Goal: Task Accomplishment & Management: Manage account settings

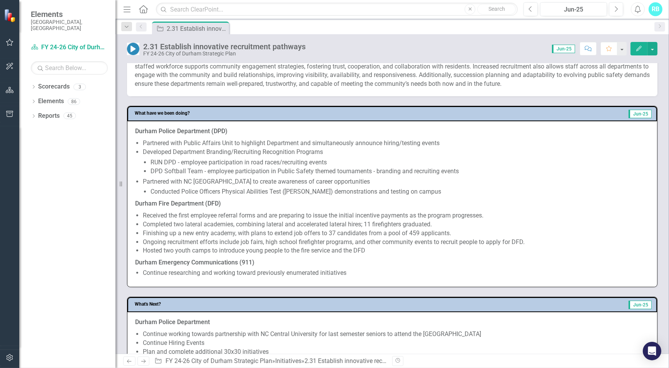
scroll to position [315, 0]
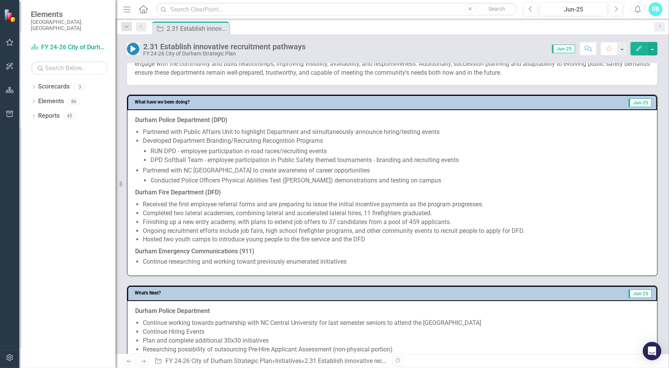
click at [358, 258] on li "Continue researching and working toward previously enumerated initiatives" at bounding box center [396, 262] width 507 height 9
click at [357, 260] on li "Continue researching and working toward previously enumerated initiatives" at bounding box center [396, 262] width 507 height 9
click at [250, 264] on li "Continue researching and working toward previously enumerated initiatives" at bounding box center [396, 262] width 507 height 9
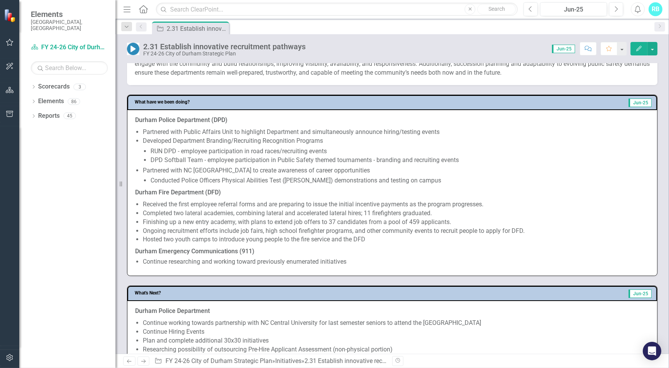
click at [250, 345] on li "Researching possibility of outsourcing Pre-Hire Applicant Assessment (non-physi…" at bounding box center [396, 359] width 507 height 28
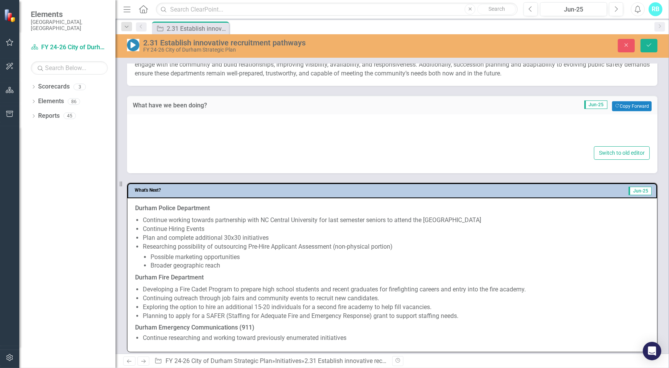
type textarea "<p><strong>Durham Police Department (DPD)</strong></p> <ul> <li>Partnered with …"
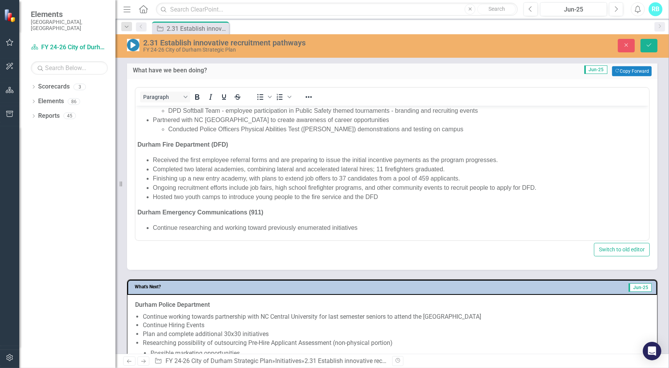
scroll to position [420, 0]
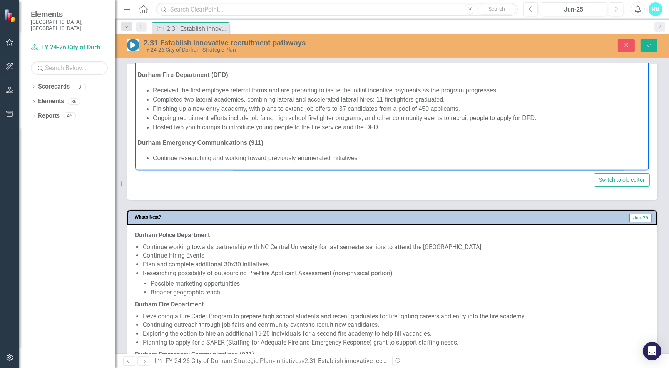
click at [368, 161] on li "Continue researching and working toward previously enumerated initiatives" at bounding box center [399, 157] width 494 height 9
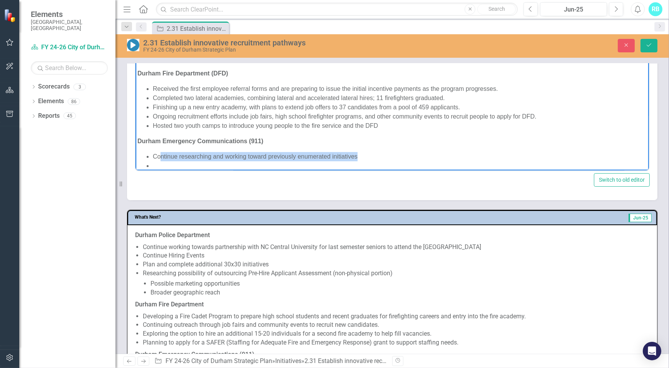
drag, startPoint x: 361, startPoint y: 157, endPoint x: 160, endPoint y: 153, distance: 201.8
click at [160, 153] on li "Continue researching and working toward previously enumerated initiatives" at bounding box center [399, 156] width 494 height 9
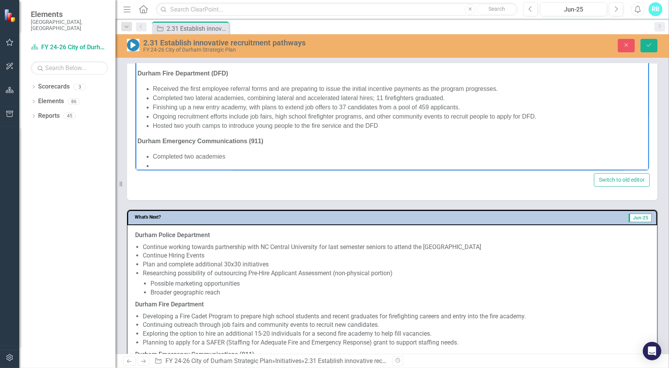
click at [196, 156] on li "Completed two academies" at bounding box center [399, 156] width 494 height 9
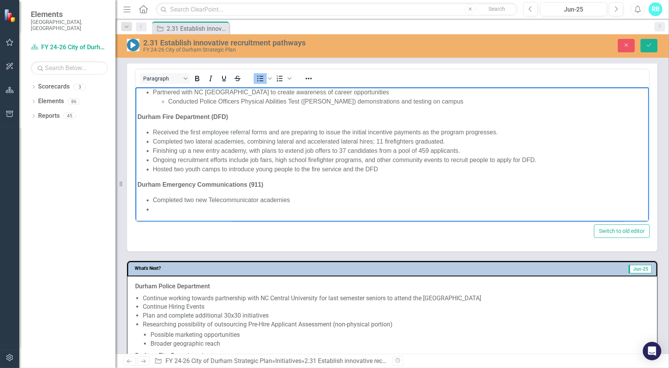
scroll to position [385, 0]
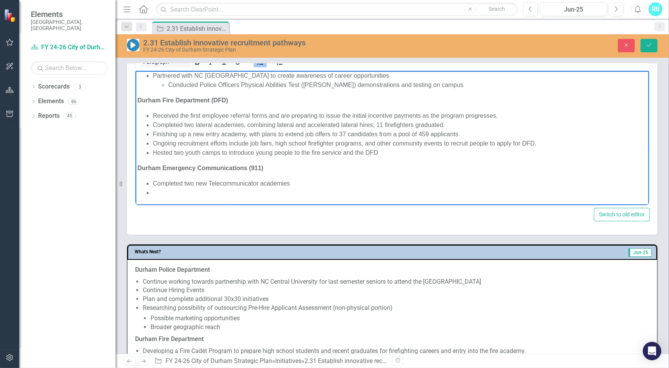
click at [291, 183] on li "Completed two new Telecommunicator academies" at bounding box center [399, 183] width 494 height 9
click at [204, 183] on li "Completed two new Telecommunicator academies with 12 new" at bounding box center [399, 183] width 494 height 9
click at [317, 182] on li "Completed two Telecommunicator academies with 12 new" at bounding box center [399, 183] width 494 height 9
click at [296, 182] on li "Completed two Telecommunicator academies with 12 new Call Takers and" at bounding box center [399, 183] width 494 height 9
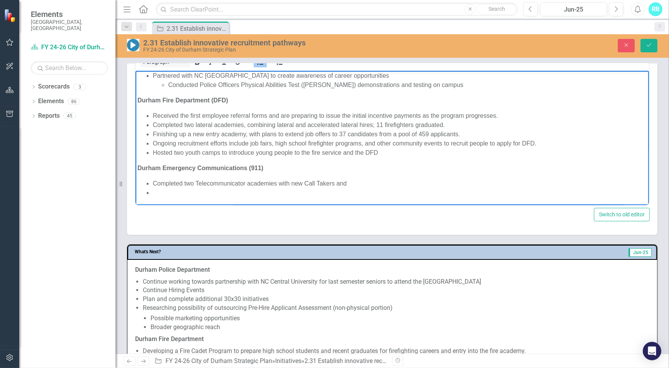
click at [350, 179] on li "Completed two Telecommunicator academies with new Call Takers and" at bounding box center [399, 183] width 494 height 9
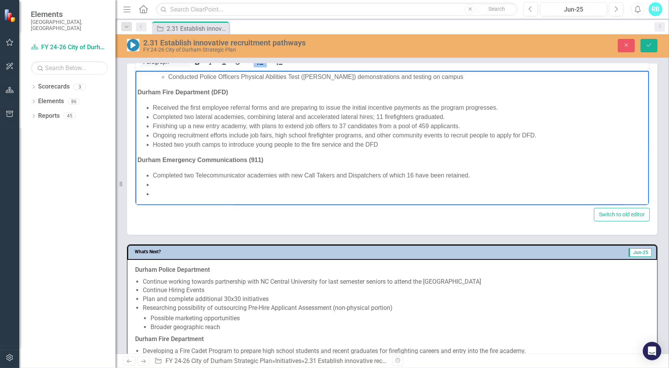
scroll to position [63, 0]
drag, startPoint x: 476, startPoint y: 174, endPoint x: 151, endPoint y: 177, distance: 325.7
click at [151, 177] on ul "Completed two Telecommunicator academies with new Call Takers and Dispatchers o…" at bounding box center [392, 183] width 510 height 28
click at [154, 179] on li "Rich Text Area. Press ALT-0 for help." at bounding box center [399, 183] width 494 height 9
click at [154, 174] on li "Completed two Telecommunicator academies with new Call Takers and Dispatchers o…" at bounding box center [399, 173] width 494 height 9
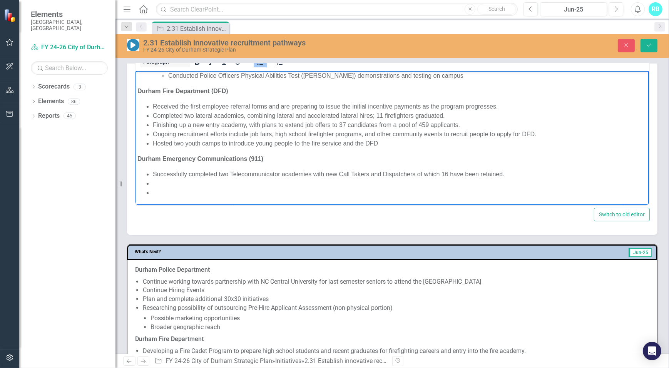
click at [309, 174] on li "Successfully completed two Telecommunicator academies with new Call Takers and …" at bounding box center [399, 173] width 494 height 9
click at [220, 173] on li "Successfully completed two Telecommunicator academies of 12 new trainees at eac…" at bounding box center [399, 173] width 494 height 9
click at [415, 179] on li "Rich Text Area. Press ALT-0 for help." at bounding box center [399, 183] width 494 height 9
click at [411, 173] on li "Successfully completed two Telecommunicator academies of 12 new trainees at eac…" at bounding box center [399, 173] width 494 height 9
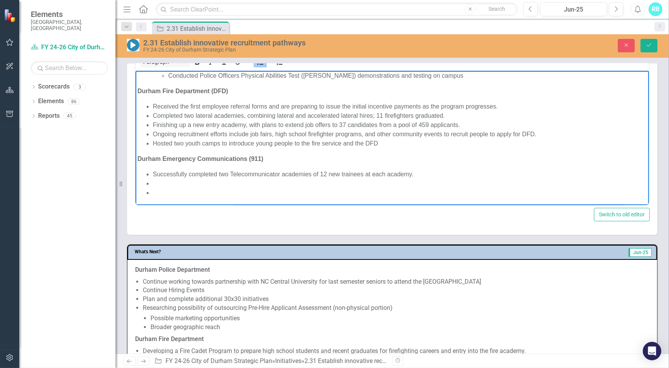
click at [227, 174] on li "Successfully completed two Telecommunicator academies of 12 new trainees at eac…" at bounding box center [399, 173] width 494 height 9
click at [224, 174] on li "Successfully completed two Telecommunicator academies of 12 new trainees at eac…" at bounding box center [399, 173] width 494 height 9
click at [424, 173] on li "Successfully completed two Telecommunicator academies of 12 new trainees at eac…" at bounding box center [399, 173] width 494 height 9
click at [416, 175] on li "Successfully completed two Telecommunicator academies of 12 new trainees at eac…" at bounding box center [399, 173] width 494 height 9
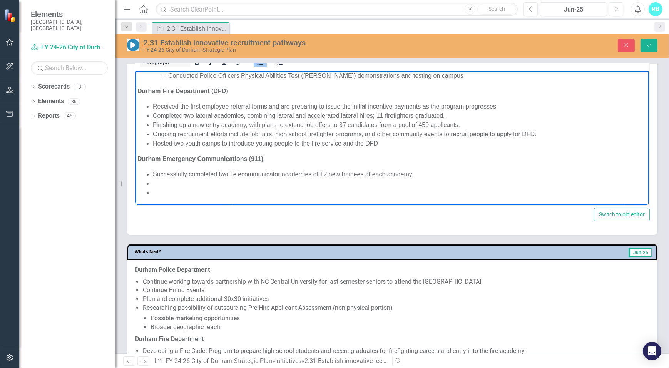
click at [201, 182] on li "Rich Text Area. Press ALT-0 for help." at bounding box center [399, 183] width 494 height 9
click at [227, 172] on li "Successfully completed two Telecommunicator academies of 12 new trainees at eac…" at bounding box center [399, 173] width 494 height 9
click at [226, 172] on li "Successfully completed two Telecommunicator academies of 12 new trainees at eac…" at bounding box center [399, 173] width 494 height 9
click at [224, 172] on li "Successfully completed two Telecommunicator academies of 12 new trainees at eac…" at bounding box center [399, 173] width 494 height 9
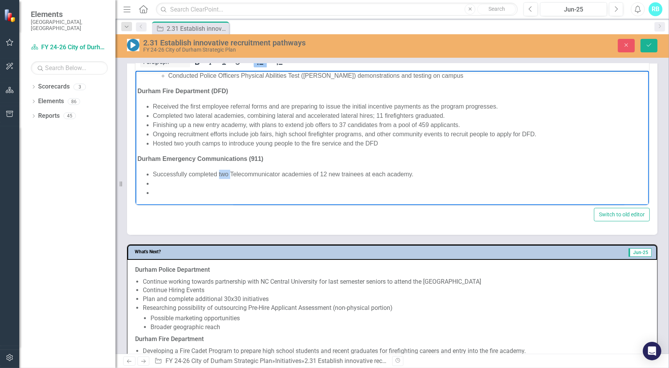
click at [224, 172] on li "Successfully completed two Telecommunicator academies of 12 new trainees at eac…" at bounding box center [399, 173] width 494 height 9
click at [229, 174] on li "Successfully completed three Telecommunicator academies of 12 new trainees at e…" at bounding box center [399, 173] width 494 height 9
click at [214, 185] on li "Rich Text Area. Press ALT-0 for help." at bounding box center [399, 183] width 494 height 9
click at [221, 173] on li "Successfully completed 3Telecommunicator academies of 12 new trainees at each a…" at bounding box center [399, 173] width 494 height 9
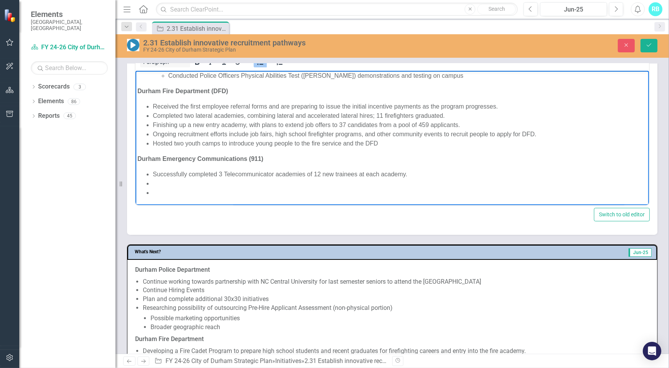
click at [214, 179] on li "Rich Text Area. Press ALT-0 for help." at bounding box center [399, 183] width 494 height 9
click at [220, 174] on li "Successfully completed 3 Telecommunicator academies of 12 new trainees at each …" at bounding box center [399, 173] width 494 height 9
click at [217, 190] on li "Rich Text Area. Press ALT-0 for help." at bounding box center [399, 192] width 494 height 9
click at [196, 185] on li "Rich Text Area. Press ALT-0 for help." at bounding box center [399, 183] width 494 height 9
click at [219, 173] on li "Successfully completed 2 Telecommunicator academies of 12 new trainees at each …" at bounding box center [399, 173] width 494 height 9
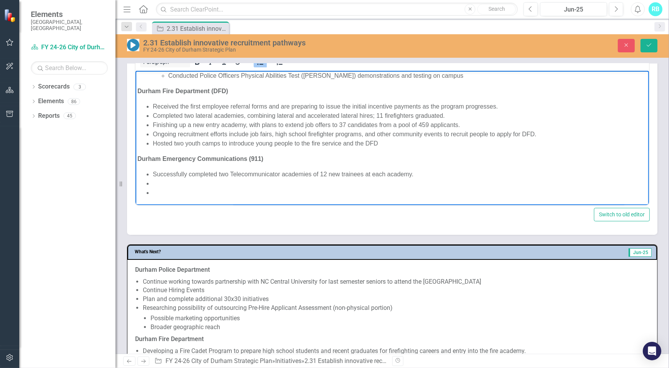
click at [310, 172] on li "Successfully completed two Telecommunicator academies of 12 new trainees at eac…" at bounding box center [399, 173] width 494 height 9
click at [379, 172] on li "Successfully completed two Telecommunicator academies, training new Call Takers…" at bounding box center [399, 173] width 494 height 9
click at [404, 175] on li "Successfully completed two Telecommunicator academies, training new Call Takers…" at bounding box center [399, 173] width 494 height 9
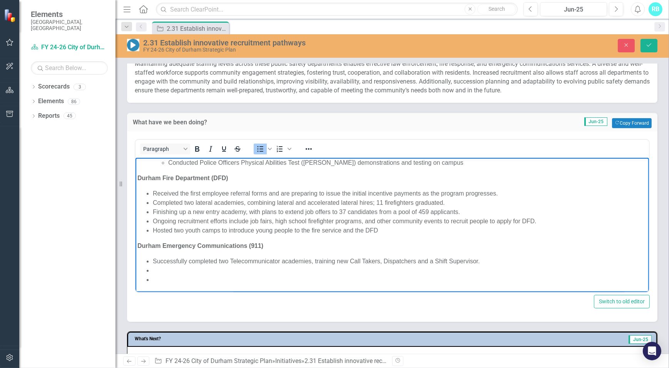
scroll to position [315, 0]
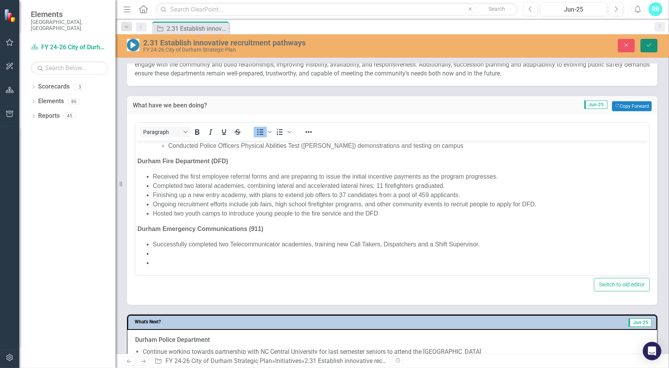
drag, startPoint x: 651, startPoint y: 45, endPoint x: 602, endPoint y: 137, distance: 103.8
click at [651, 45] on icon "Save" at bounding box center [649, 44] width 7 height 5
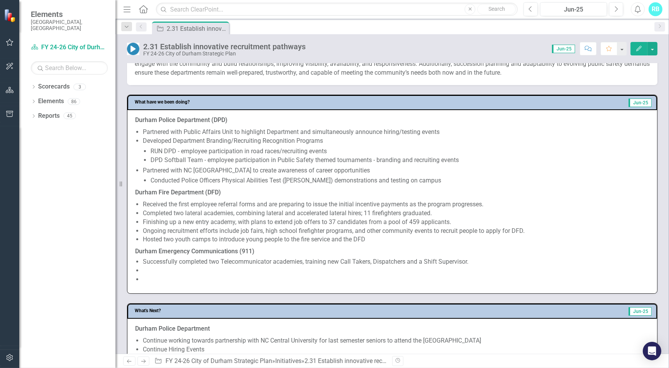
click at [181, 268] on li at bounding box center [396, 270] width 507 height 9
click at [157, 269] on li at bounding box center [396, 270] width 507 height 9
click at [155, 268] on li at bounding box center [396, 270] width 507 height 9
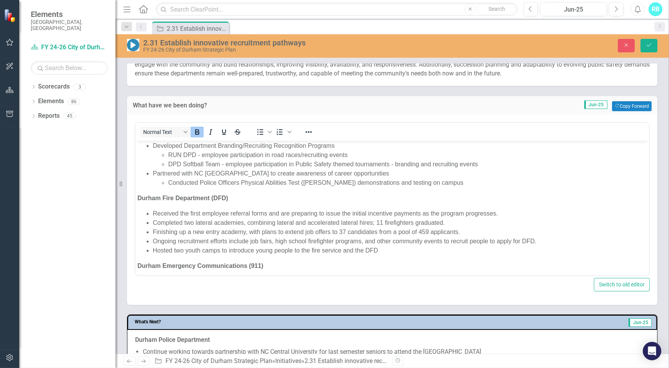
scroll to position [63, 0]
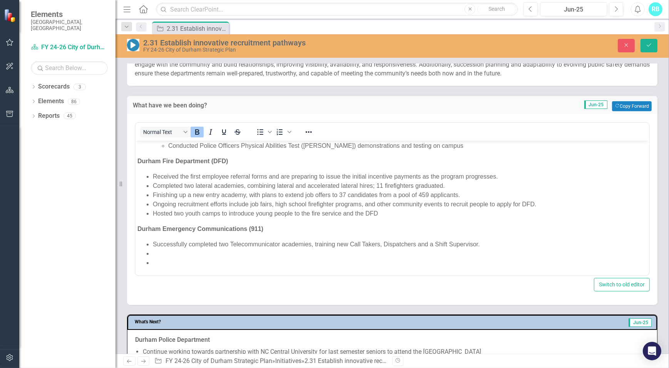
click at [169, 254] on li "Rich Text Area. Press ALT-0 for help." at bounding box center [399, 253] width 494 height 9
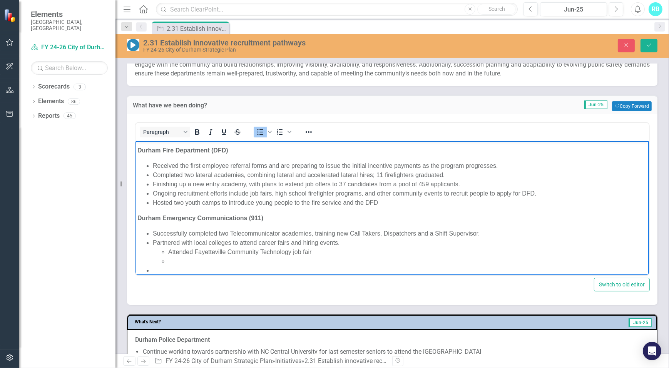
scroll to position [82, 0]
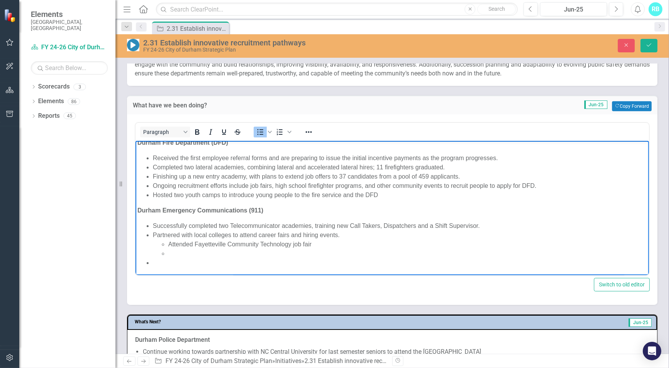
click at [229, 234] on li "Partnered with local colleges to attend career fairs and hiring events. Attende…" at bounding box center [399, 244] width 494 height 28
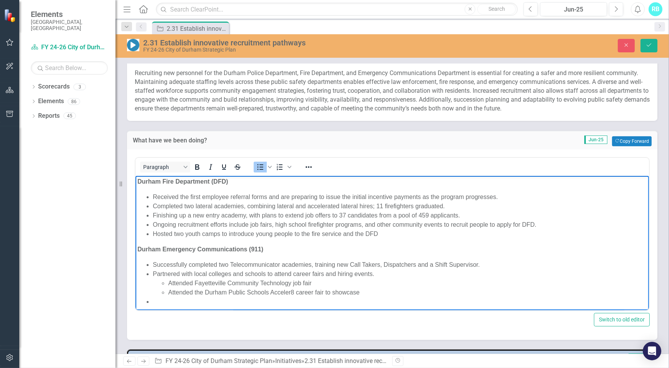
scroll to position [82, 0]
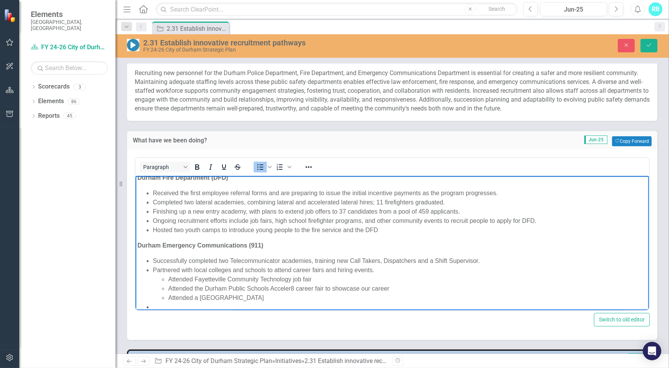
click at [264, 297] on li "Attended a Jordan High School" at bounding box center [407, 297] width 479 height 9
click at [254, 298] on li "Attended a Jordan High School" at bounding box center [407, 297] width 479 height 9
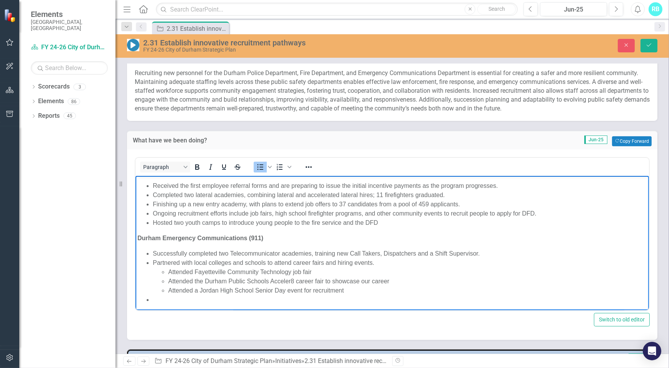
scroll to position [91, 0]
click at [198, 289] on li "Attended a Jordan High School Senior Day event for recruitment" at bounding box center [407, 288] width 479 height 9
click at [346, 288] on li "Attended Jordan High School Senior Day event for recruitment" at bounding box center [407, 288] width 479 height 9
click at [239, 284] on li "Attended Jordan High School Senior Day event for recruitment acativities" at bounding box center [407, 288] width 479 height 9
click at [207, 289] on li "Attended Jordan High School Senior Day event for recruitment acativities" at bounding box center [407, 288] width 479 height 9
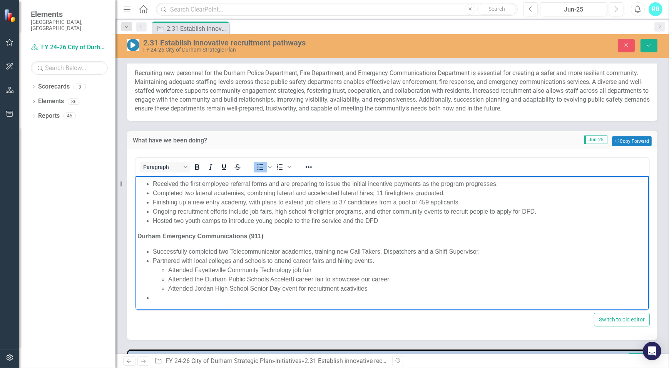
click at [185, 302] on body "Durham Police Department (DPD) Partnered with Public Affairs Unit to highlight …" at bounding box center [392, 198] width 514 height 226
click at [374, 288] on li "Attended Jordan High School Senior Day event for recruitment activities" at bounding box center [407, 288] width 479 height 9
click at [204, 296] on li "Rich Text Area. Press ALT-0 for help." at bounding box center [399, 297] width 494 height 9
click at [162, 297] on li "Rich Text Area. Press ALT-0 for help." at bounding box center [399, 297] width 494 height 9
click at [168, 290] on li "Attended Jordan High School Senior Day event for recruitment activities" at bounding box center [407, 288] width 479 height 9
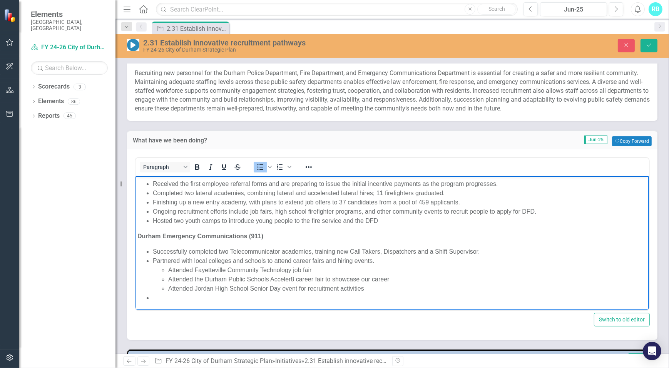
click at [166, 299] on li "Rich Text Area. Press ALT-0 for help." at bounding box center [399, 297] width 494 height 9
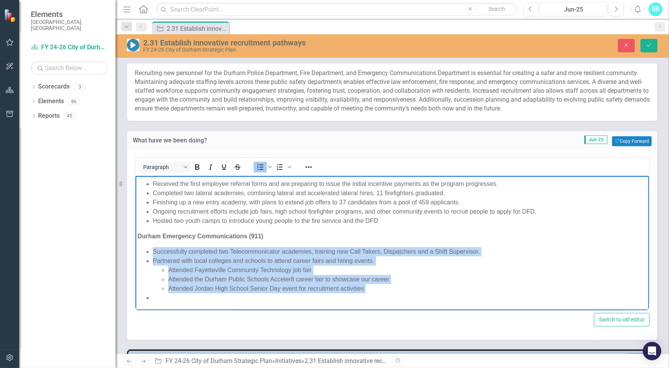
drag, startPoint x: 151, startPoint y: 250, endPoint x: 177, endPoint y: 298, distance: 54.8
click at [177, 298] on ul "Successfully completed two Telecommunicator academies, training new Call Takers…" at bounding box center [392, 274] width 510 height 55
copy ul "Successfully completed two Telecommunicator academies, training new Call Takers…"
click at [231, 283] on ul "Attended Fayetteville Community Technology job fair Attended the Durham Public …" at bounding box center [399, 279] width 494 height 28
click at [169, 274] on li "Attended the Durham Public Schools Acceler8 career fair to showcase our career" at bounding box center [407, 278] width 479 height 9
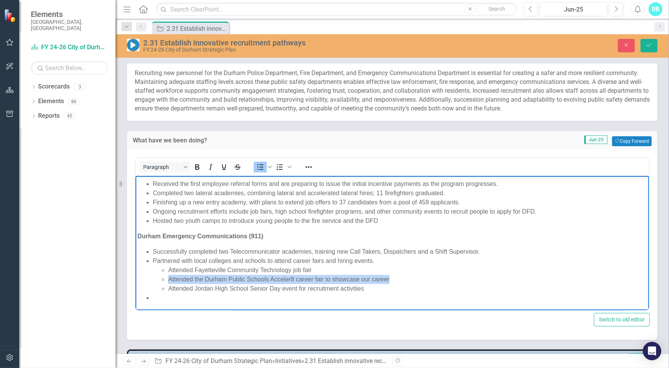
drag, startPoint x: 169, startPoint y: 278, endPoint x: 392, endPoint y: 281, distance: 222.5
click at [392, 281] on li "Attended the Durham Public Schools Acceler8 career fair to showcase our career" at bounding box center [407, 278] width 479 height 9
click at [333, 267] on li "Attended Fayetteville Community Technology job fair" at bounding box center [407, 269] width 479 height 9
click at [168, 286] on li "Attended Jordan High School Senior Day event for recruitment activities" at bounding box center [407, 288] width 479 height 9
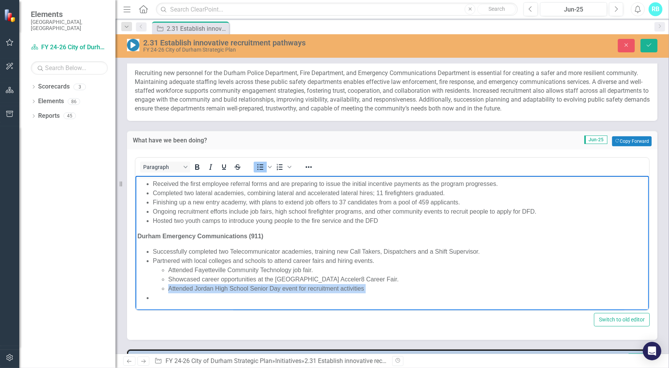
drag, startPoint x: 169, startPoint y: 289, endPoint x: 362, endPoint y: 294, distance: 192.9
click at [362, 294] on ul "Successfully completed two Telecommunicator academies, training new Call Takers…" at bounding box center [392, 274] width 510 height 55
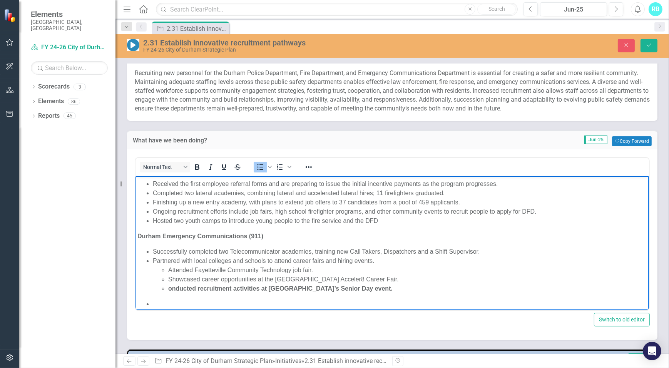
click at [204, 290] on strong "onducted recruitment activities at Jordan High School’s Senior Day event." at bounding box center [280, 288] width 224 height 7
click at [171, 279] on li "Showcased career opportunities at the Durham Public Schools Acceler8 Career Fai…" at bounding box center [407, 278] width 479 height 9
click at [172, 299] on li "Rich Text Area. Press ALT-0 for help." at bounding box center [399, 303] width 494 height 9
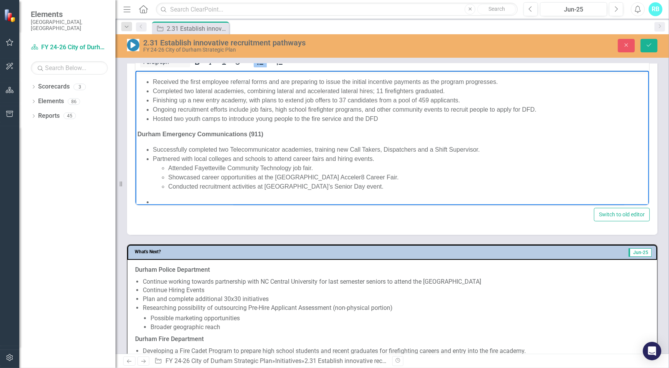
scroll to position [97, 0]
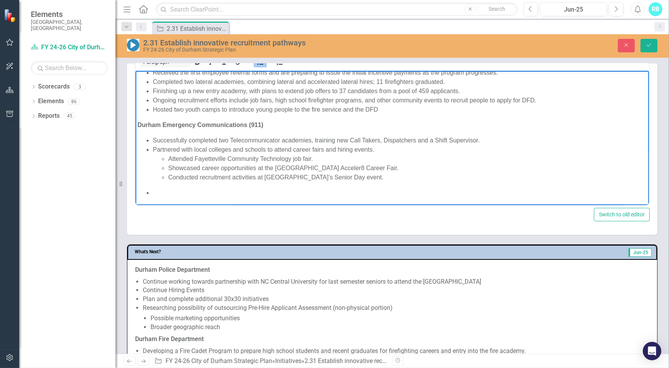
click at [160, 184] on ul "Successfully completed two Telecommunicator academies, training new Call Takers…" at bounding box center [392, 166] width 510 height 62
click at [491, 140] on li "Successfully completed two Telecommunicator academies, training new Call Takers…" at bounding box center [399, 139] width 494 height 9
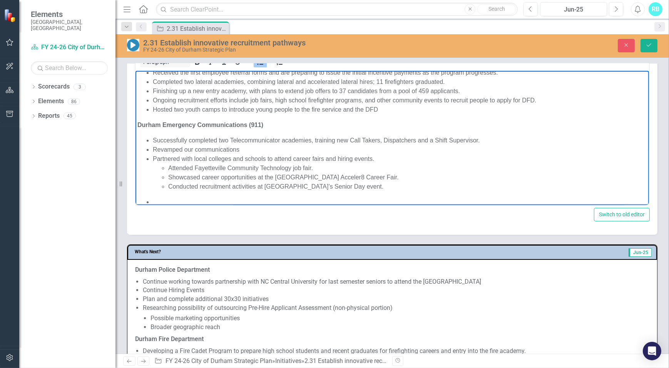
click at [194, 150] on li "Revamped our communications" at bounding box center [399, 149] width 494 height 9
click at [320, 146] on li "Revamped our internal and external communications" at bounding box center [399, 149] width 494 height 9
click at [236, 193] on ul "Successfully completed two Telecommunicator academies, training new Call Takers…" at bounding box center [392, 170] width 510 height 71
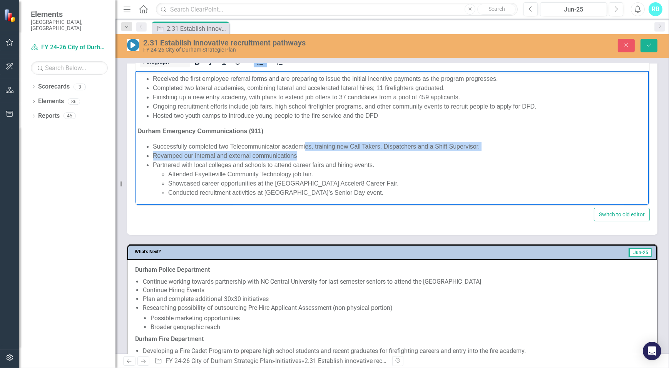
click at [304, 151] on ul "Successfully completed two Telecommunicator academies, training new Call Takers…" at bounding box center [392, 169] width 510 height 55
click at [303, 156] on li "Revamped our internal and external communications" at bounding box center [399, 155] width 494 height 9
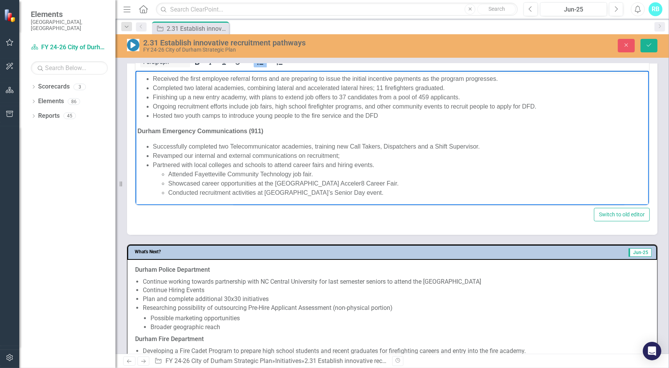
click at [296, 156] on li "Revamped our internal and external communications on recruitment;" at bounding box center [399, 155] width 494 height 9
click at [347, 155] on li "Revamped our internal and external communication on recruitment;" at bounding box center [399, 155] width 494 height 9
drag, startPoint x: 340, startPoint y: 156, endPoint x: 335, endPoint y: 156, distance: 5.0
click at [335, 156] on li "Revamped our internal and external communication on recruitment;" at bounding box center [399, 155] width 494 height 9
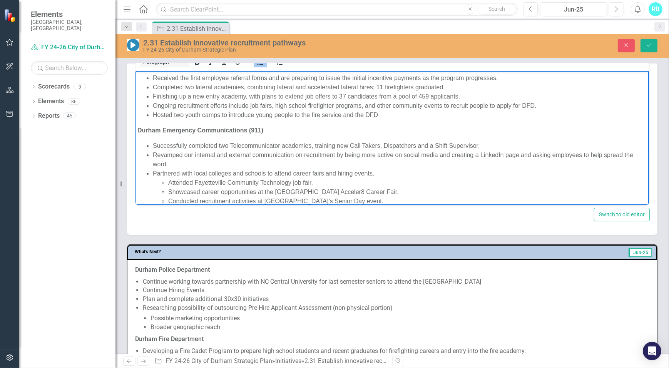
scroll to position [97, 0]
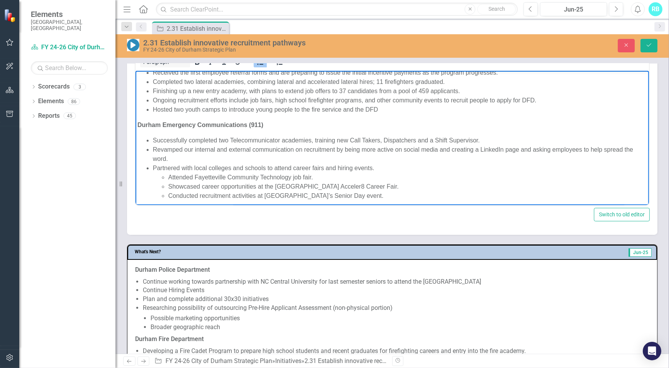
drag, startPoint x: 174, startPoint y: 159, endPoint x: 151, endPoint y: 152, distance: 23.3
click at [151, 152] on ul "Successfully completed two Telecommunicator academies, training new Call Takers…" at bounding box center [392, 167] width 510 height 65
copy li "Revamped our internal and external communication on recruitment by being more a…"
click at [190, 155] on li "Revamped our internal and external communication on recruitment by being more a…" at bounding box center [399, 154] width 494 height 18
drag, startPoint x: 175, startPoint y: 156, endPoint x: 153, endPoint y: 149, distance: 23.1
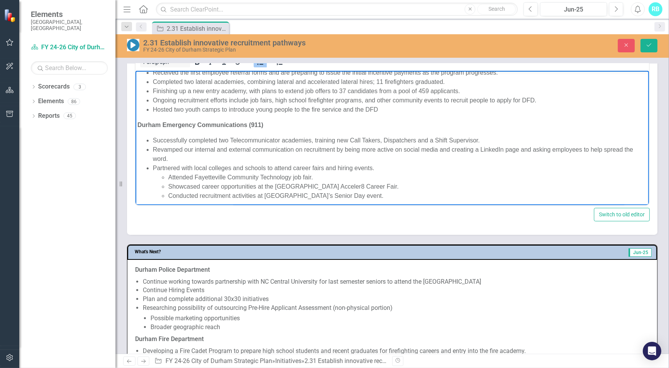
click at [153, 149] on li "Revamped our internal and external communication on recruitment by being more a…" at bounding box center [399, 154] width 494 height 18
click at [628, 149] on li "Enhanced internal and external recruitment communications by increasing social …" at bounding box center [399, 154] width 494 height 18
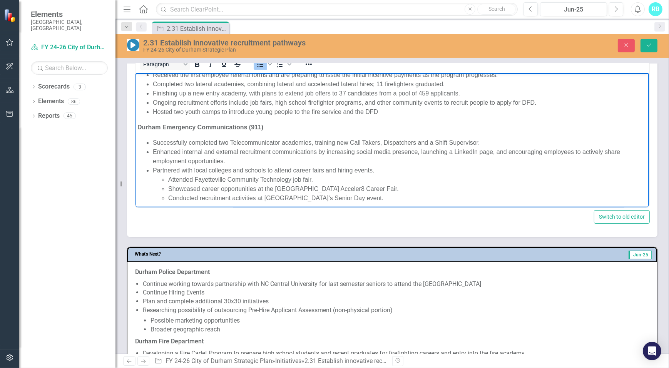
click at [205, 158] on li "Enhanced internal and external recruitment communications by increasing social …" at bounding box center [399, 156] width 494 height 18
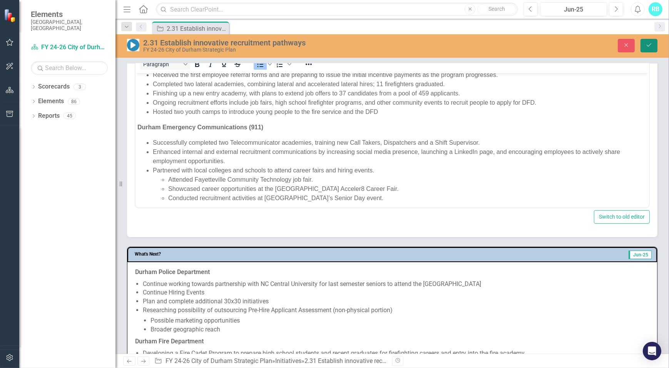
click at [651, 43] on icon "Save" at bounding box center [649, 44] width 7 height 5
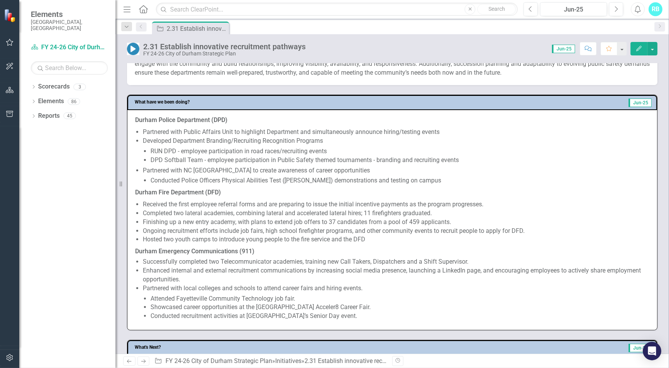
scroll to position [350, 0]
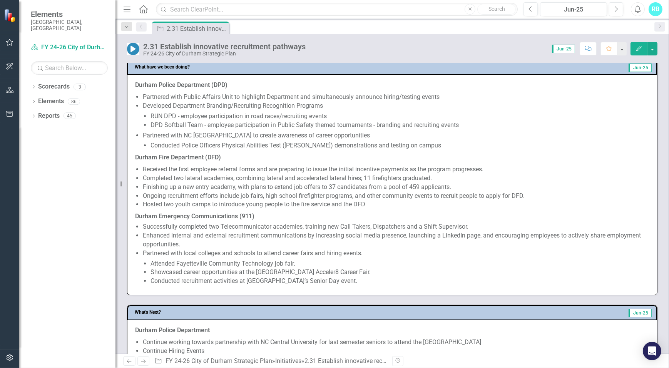
click at [265, 278] on p "Conducted recruitment activities at Jordan High School’s Senior Day event." at bounding box center [400, 281] width 499 height 9
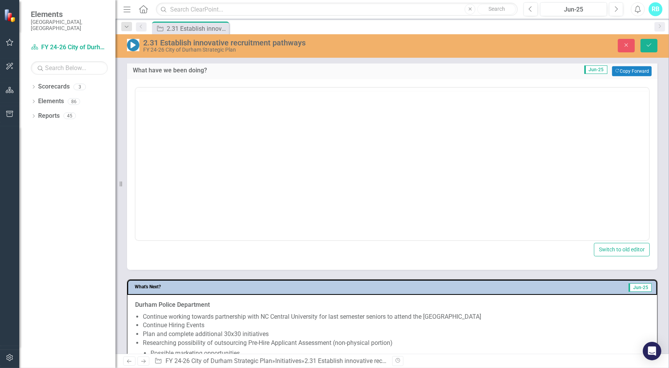
click at [265, 278] on div "What's Next? Jun-25 Durham Police Department Continue working towards partnersh…" at bounding box center [392, 359] width 542 height 179
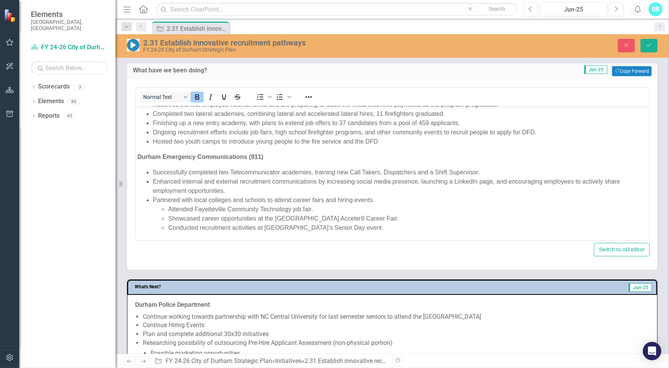
scroll to position [385, 0]
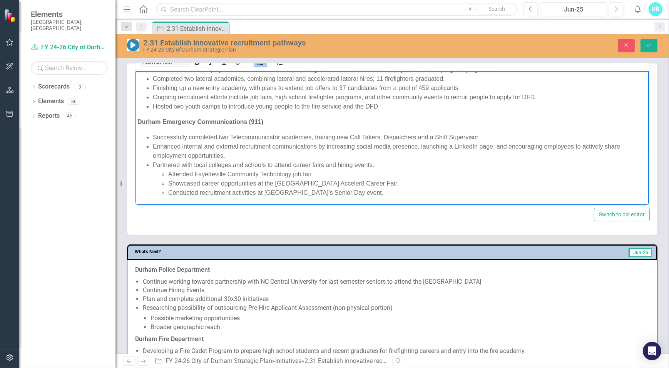
click at [395, 190] on p "Conducted recruitment activities at Jordan High School’s Senior Day event." at bounding box center [407, 192] width 479 height 9
click at [403, 182] on li "Showcased career opportunities at the Durham Public Schools Acceler8 Career Fai…" at bounding box center [407, 183] width 479 height 9
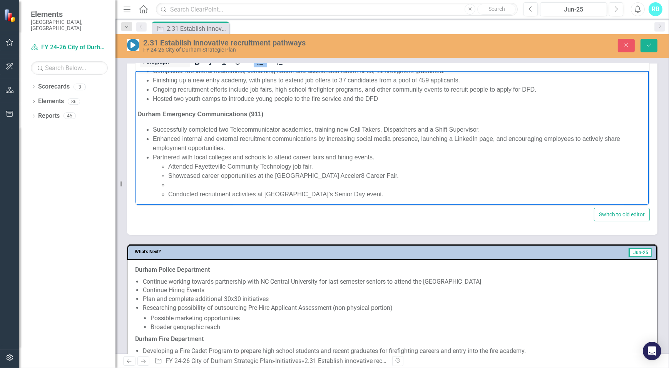
click at [216, 188] on li "Rich Text Area. Press ALT-0 for help." at bounding box center [407, 184] width 479 height 9
click at [204, 186] on strong "Continuing to partner with NCWorks on targeted recruitment events." at bounding box center [268, 184] width 200 height 7
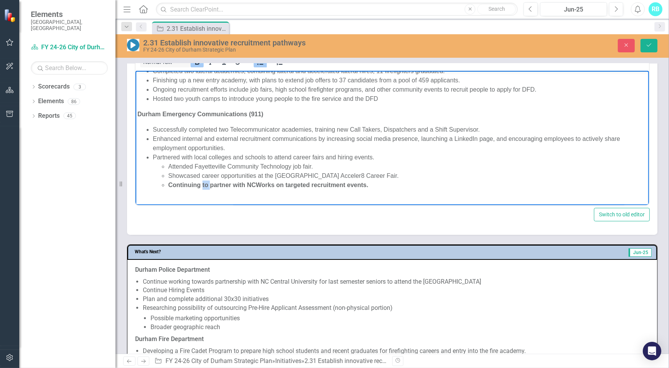
click at [204, 186] on strong "Continuing to partner with NCWorks on targeted recruitment events." at bounding box center [268, 184] width 200 height 7
click at [173, 201] on p "Rich Text Area. Press ALT-0 for help." at bounding box center [407, 200] width 479 height 9
click at [181, 189] on li "Continuing to partner with NCWorks on targeted recruitment events." at bounding box center [407, 192] width 479 height 25
click at [382, 189] on p "Continuing to partner with NCWorks on targeted recruitment events." at bounding box center [407, 184] width 479 height 9
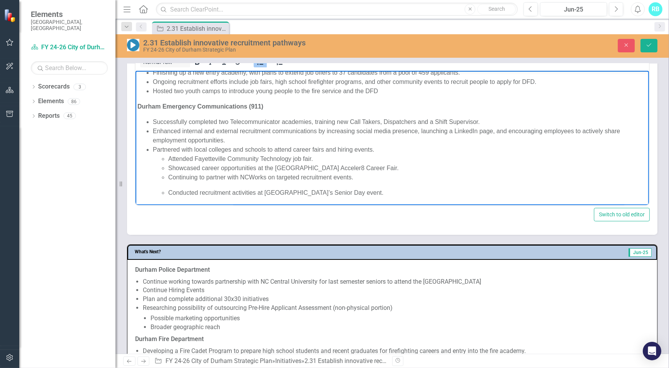
scroll to position [115, 0]
drag, startPoint x: 390, startPoint y: 199, endPoint x: 167, endPoint y: 194, distance: 223.7
click at [167, 194] on ul "Attended Fayetteville Community Technology job fair. Showcased career opportuni…" at bounding box center [399, 175] width 494 height 43
click at [303, 172] on p "Continuing to partner with NCWorks on targeted recruitment events." at bounding box center [407, 176] width 479 height 9
click at [393, 172] on p "Continuing to partner with NCWorks on targeted recruitment events." at bounding box center [407, 176] width 479 height 9
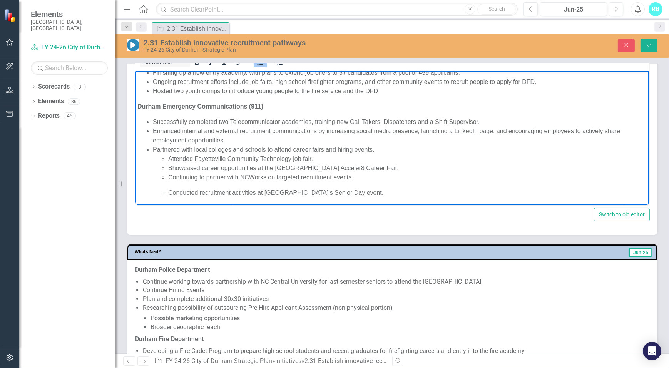
click at [411, 168] on li "Showcased career opportunities at the Durham Public Schools Acceler8 Career Fai…" at bounding box center [407, 167] width 479 height 9
click at [382, 188] on p "Conducted recruitment activities at Jordan High School’s Senior Day event." at bounding box center [407, 192] width 479 height 9
click at [179, 195] on p "Conducted recruitment activities at Jordan High School’s Senior Day event." at bounding box center [407, 192] width 479 height 9
click at [179, 196] on p "Conducted recruitment activities at Jordan High School’s Senior Day event." at bounding box center [407, 192] width 479 height 9
click at [164, 199] on body "Durham Police Department (DPD) Partnered with Public Affairs Unit to highlight …" at bounding box center [392, 80] width 514 height 250
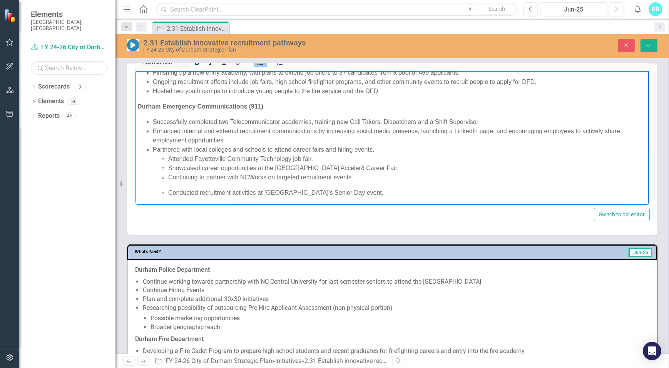
drag, startPoint x: 380, startPoint y: 191, endPoint x: 167, endPoint y: 192, distance: 213.3
click at [167, 192] on ul "Attended Fayetteville Community Technology job fair. Showcased career opportuni…" at bounding box center [399, 175] width 494 height 43
click at [401, 170] on li "Showcased career opportunities at the Durham Public Schools Acceler8 Career Fai…" at bounding box center [407, 167] width 479 height 9
click at [199, 199] on p "Rich Text Area. Press ALT-0 for help." at bounding box center [407, 201] width 479 height 9
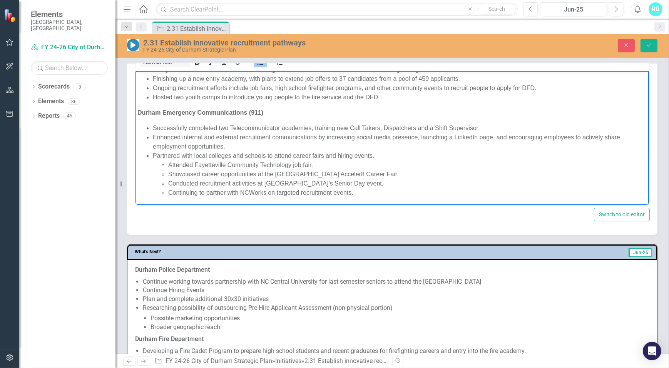
click at [271, 193] on p "Continuing to partner with NCWorks on targeted recruitment events." at bounding box center [407, 192] width 479 height 9
click at [390, 188] on p "Continuing to partner with NCWorks on various targeted recruitment events." at bounding box center [407, 192] width 479 height 9
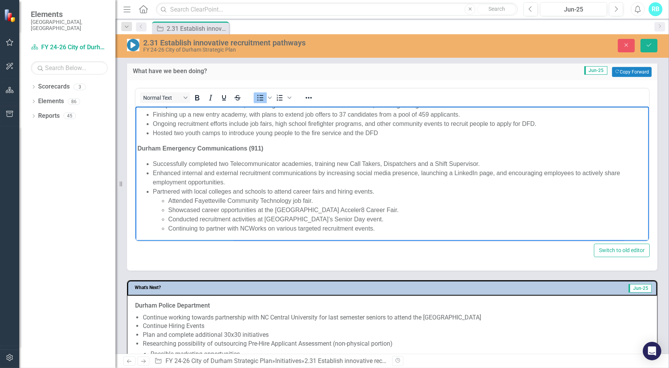
scroll to position [350, 0]
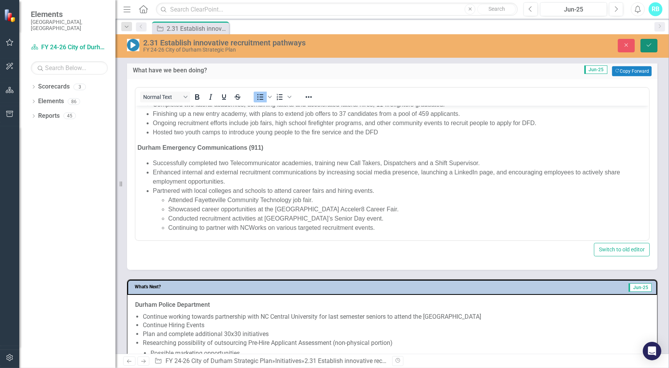
click at [652, 47] on icon "Save" at bounding box center [649, 44] width 7 height 5
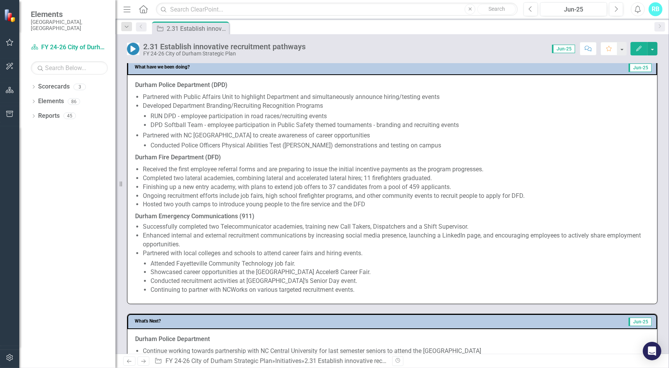
click at [226, 286] on p "Continuing to partner with NCWorks on various targeted recruitment events." at bounding box center [400, 290] width 499 height 9
click at [226, 319] on h3 "What's Next?" at bounding box center [270, 321] width 271 height 5
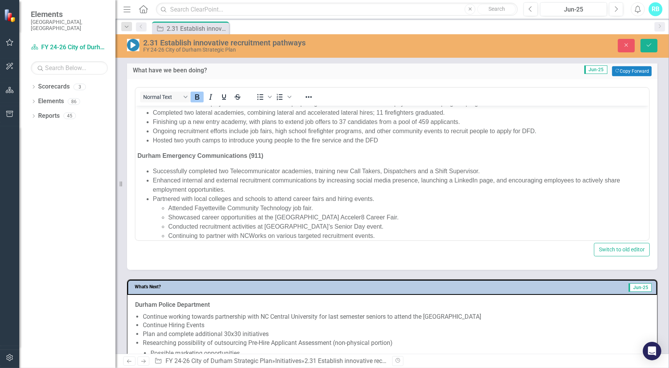
scroll to position [105, 0]
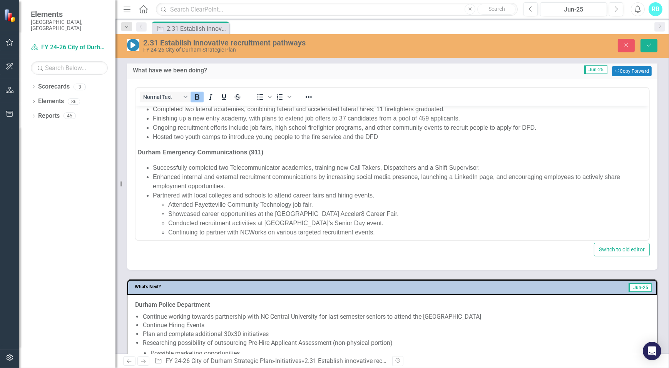
click at [279, 233] on p "Continuing to partner with NCWorks on various targeted recruitment events." at bounding box center [407, 231] width 479 height 9
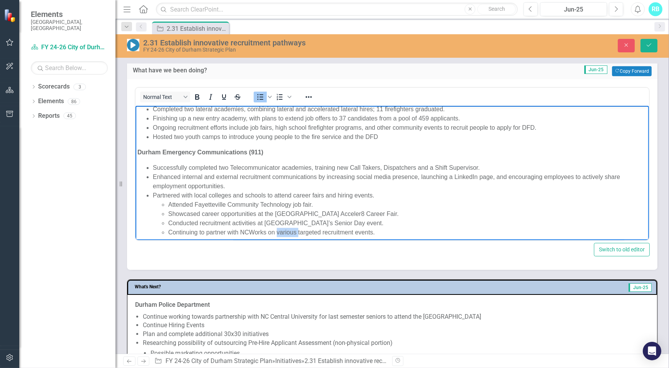
click at [279, 233] on p "Continuing to partner with NCWorks on various targeted recruitment events." at bounding box center [407, 231] width 479 height 9
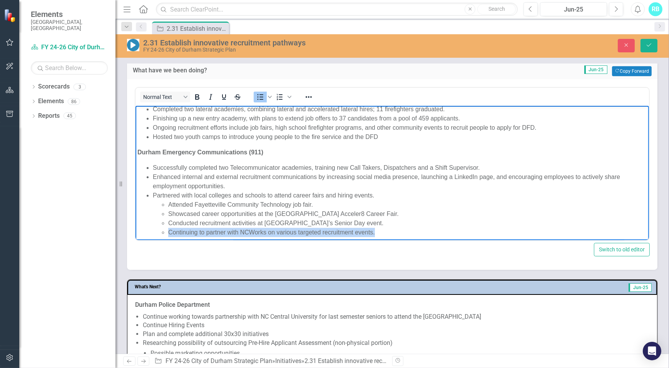
click at [279, 233] on p "Continuing to partner with NCWorks on various targeted recruitment events." at bounding box center [407, 231] width 479 height 9
copy p "Continuing to partner with NCWorks on various targeted recruitment events."
click at [371, 227] on p "Continuing to partner with NCWorks on various targeted recruitment events." at bounding box center [407, 231] width 479 height 9
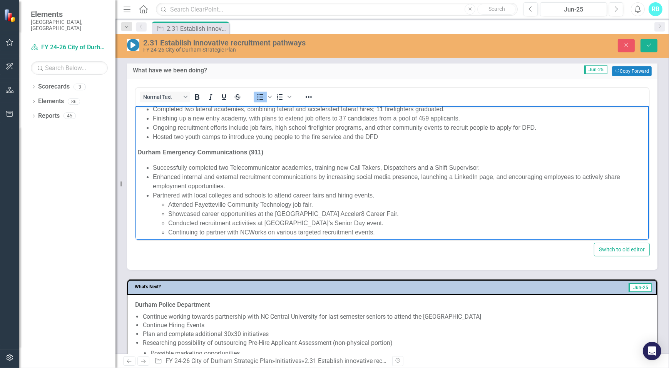
click at [376, 222] on li "Conducted recruitment activities at Jordan High School’s Senior Day event." at bounding box center [407, 222] width 479 height 9
paste body "Rich Text Area. Press ALT-0 for help."
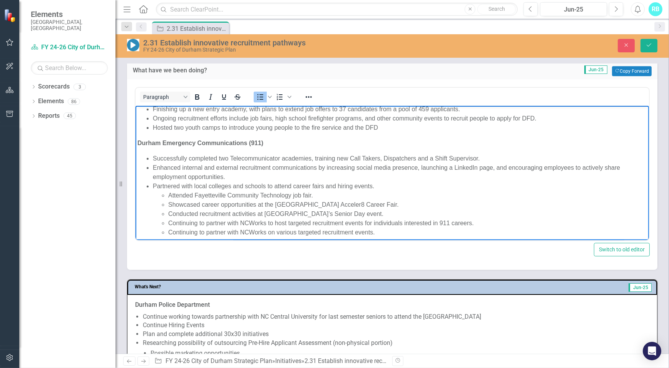
scroll to position [119, 0]
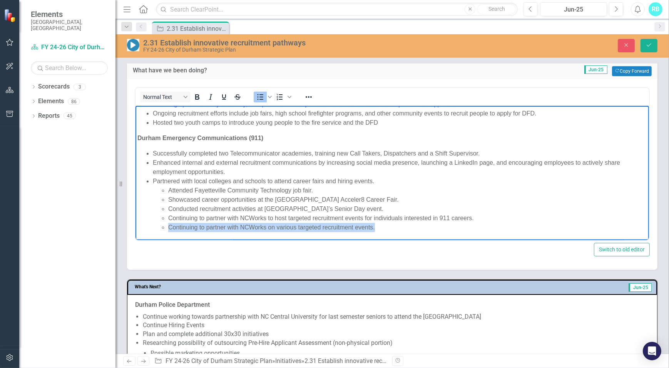
drag, startPoint x: 398, startPoint y: 229, endPoint x: 161, endPoint y: 230, distance: 236.7
click at [168, 230] on li "Continuing to partner with NCWorks on various targeted recruitment events." at bounding box center [407, 226] width 479 height 9
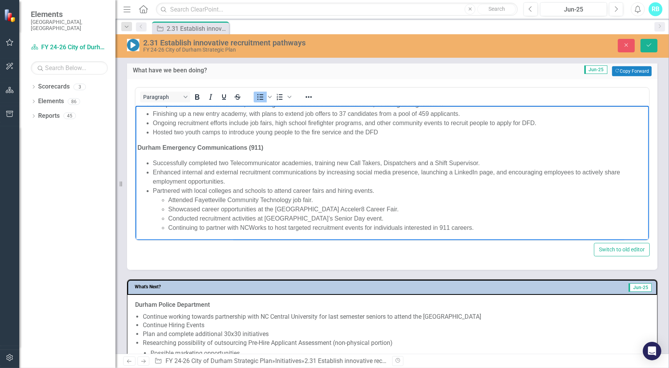
click at [293, 226] on li "Continuing to partner with NCWorks to host targeted recruitment events for indi…" at bounding box center [407, 227] width 479 height 9
click at [383, 224] on li "Continuing to partner with NCWorks to host targeted recruitment events for indi…" at bounding box center [407, 227] width 479 height 9
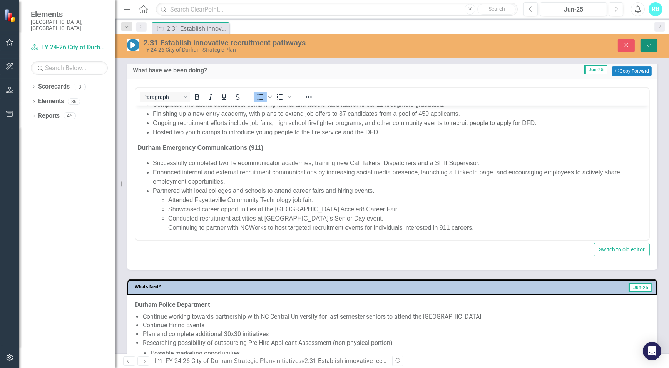
click at [654, 41] on button "Save" at bounding box center [649, 45] width 17 height 13
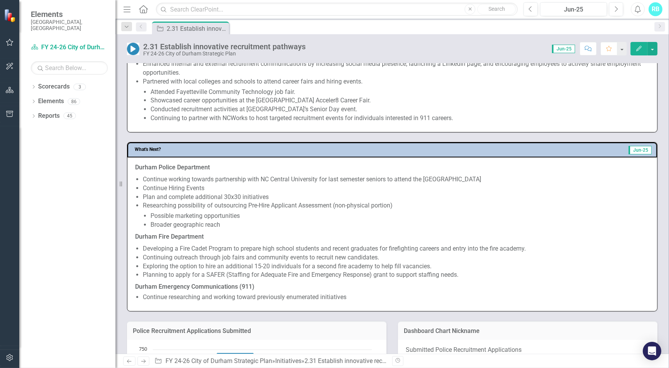
scroll to position [560, 0]
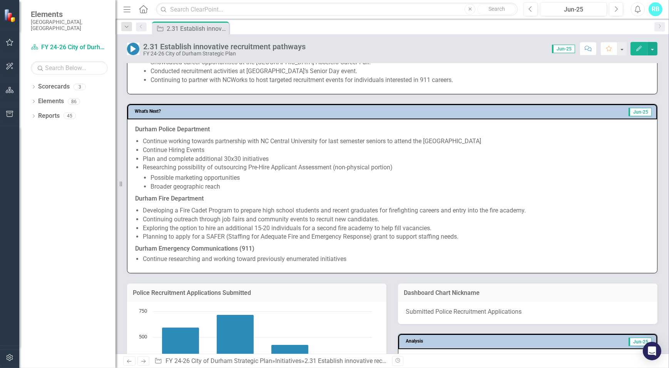
click at [342, 253] on span "Durham Police Department Continue working towards partnership with NC Central U…" at bounding box center [392, 195] width 514 height 140
click at [352, 255] on li "Continue researching and working toward previously enumerated initiatives" at bounding box center [396, 259] width 507 height 9
click at [351, 258] on li "Continue researching and working toward previously enumerated initiatives" at bounding box center [396, 259] width 507 height 9
click at [349, 257] on li "Continue researching and working toward previously enumerated initiatives" at bounding box center [396, 259] width 507 height 9
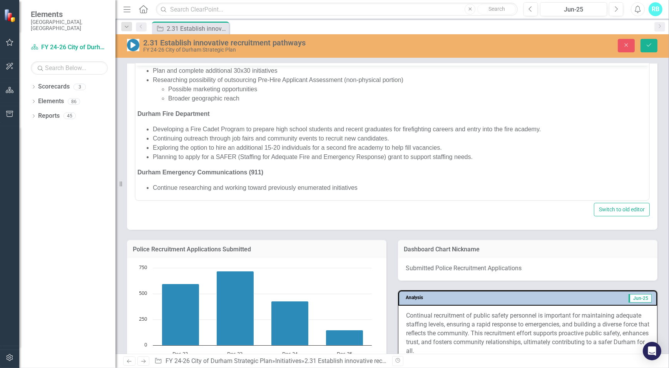
scroll to position [630, 0]
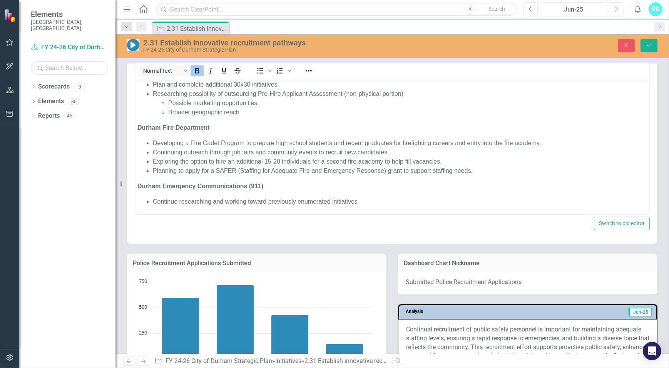
drag, startPoint x: 358, startPoint y: 219, endPoint x: 358, endPoint y: 215, distance: 4.3
click at [358, 219] on div "Switch to old editor" at bounding box center [392, 223] width 515 height 13
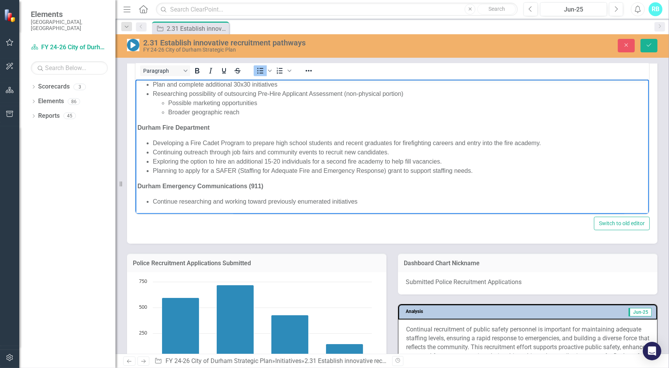
click at [361, 202] on li "Continue researching and working toward previously enumerated initiatives" at bounding box center [399, 201] width 494 height 9
click at [340, 204] on li "Continue researching and working toward previously enumerated initiatives" at bounding box center [399, 201] width 494 height 9
click at [368, 201] on li "Continue researching and working toward previously enumerated initiatives" at bounding box center [399, 201] width 494 height 9
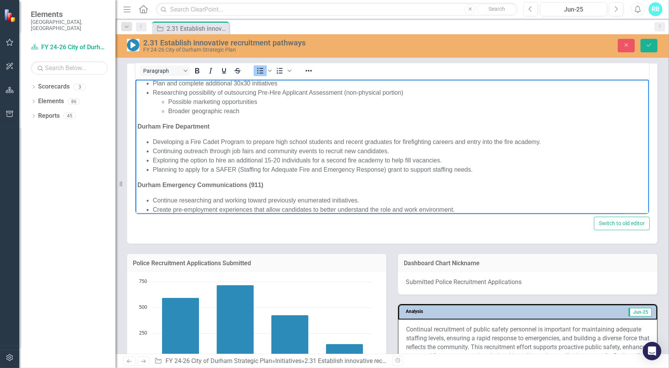
click at [299, 204] on li "Continue researching and working toward previously enumerated initiatives." at bounding box center [399, 200] width 494 height 9
click at [353, 200] on li "Continue researching and working toward previously enumerated initiatives." at bounding box center [399, 200] width 494 height 9
drag, startPoint x: 363, startPoint y: 200, endPoint x: 180, endPoint y: 199, distance: 183.2
click at [180, 199] on li "Continue researching and working toward previously enumerated initiatives." at bounding box center [399, 200] width 494 height 9
click at [349, 201] on li "Continue researching and working toward previously enumerated initiatives." at bounding box center [399, 200] width 494 height 9
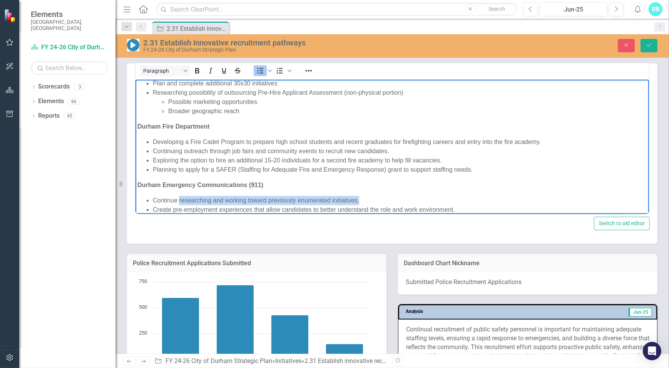
drag, startPoint x: 370, startPoint y: 201, endPoint x: 179, endPoint y: 199, distance: 191.7
click at [179, 199] on li "Continue researching and working toward previously enumerated initiatives." at bounding box center [399, 200] width 494 height 9
drag, startPoint x: 182, startPoint y: 199, endPoint x: 174, endPoint y: 211, distance: 14.6
drag, startPoint x: 174, startPoint y: 211, endPoint x: 189, endPoint y: 200, distance: 18.3
click at [189, 201] on li "Continue" at bounding box center [399, 200] width 494 height 9
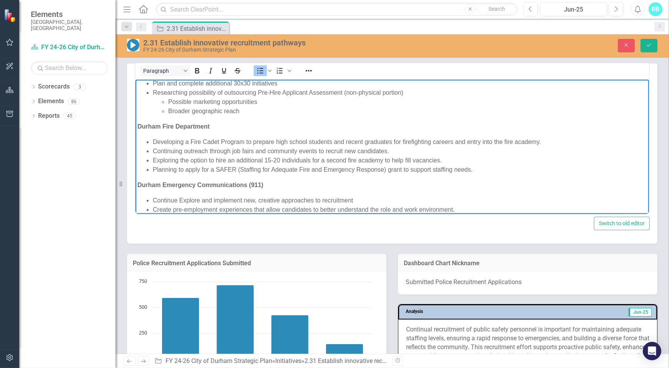
click at [181, 202] on li "Continue Explore and implement new, creative approaches to recruitment" at bounding box center [399, 200] width 494 height 9
click at [382, 196] on li "Continue to explore and implement new, creative approaches to recruitment" at bounding box center [399, 200] width 494 height 9
click at [458, 207] on li "Create pre-employment experiences that allow candidates to better understand th…" at bounding box center [399, 209] width 494 height 9
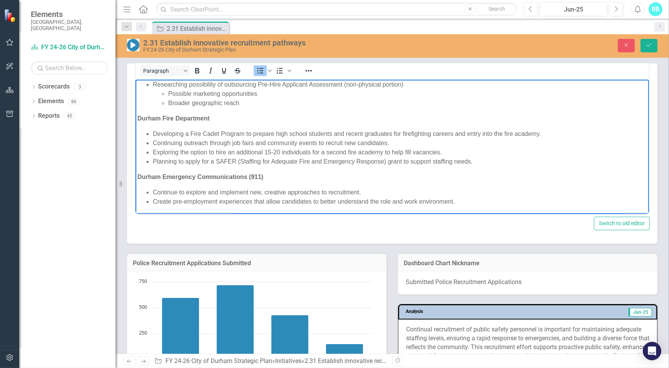
scroll to position [665, 0]
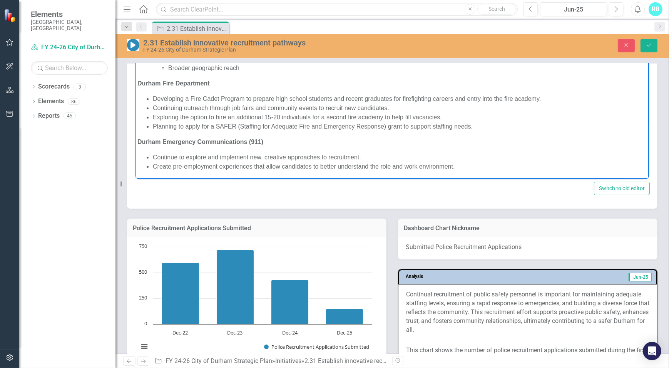
click at [473, 170] on li "Create pre-employment experiences that allow candidates to better understand th…" at bounding box center [399, 166] width 494 height 9
click at [167, 169] on li "Create pre-employment experiences that allow candidates to better understand th…" at bounding box center [399, 165] width 494 height 9
click at [166, 172] on li "Rich Text Area. Press ALT-0 for help." at bounding box center [399, 174] width 494 height 9
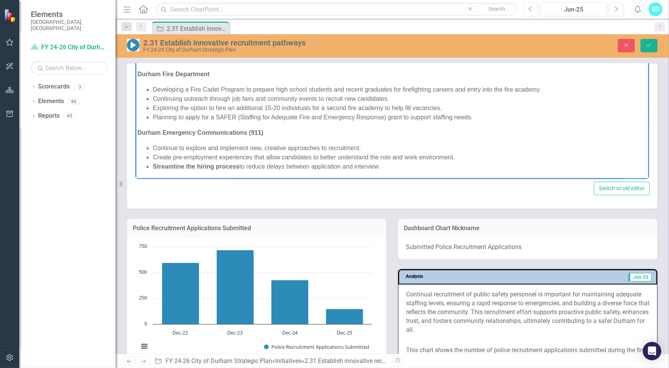
drag, startPoint x: 400, startPoint y: 173, endPoint x: 154, endPoint y: 173, distance: 246.4
click at [154, 173] on body "Durham Police Department Continue working towards partnership with NC Central U…" at bounding box center [392, 85] width 514 height 189
click at [428, 164] on li "Work with a third party to streamline the hiring process to reduce delays betwe…" at bounding box center [399, 166] width 494 height 9
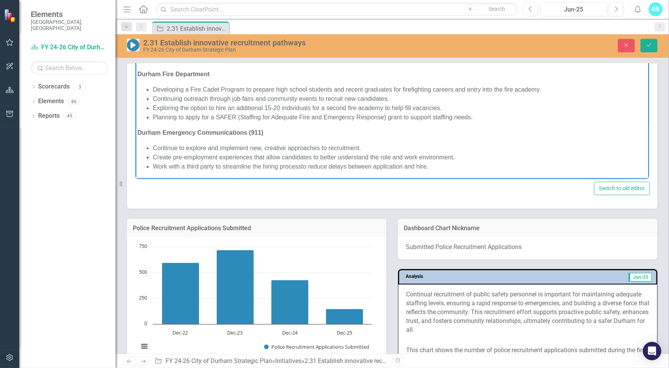
drag, startPoint x: 431, startPoint y: 166, endPoint x: 151, endPoint y: 164, distance: 279.9
click at [151, 164] on ul "Continue to explore and implement new, creative approaches to recruitment. Crea…" at bounding box center [392, 158] width 510 height 28
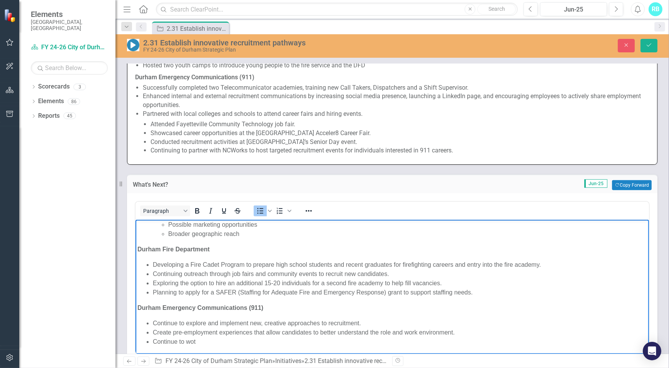
click at [189, 342] on li "Continue to wot" at bounding box center [399, 341] width 494 height 9
click at [289, 339] on li "Continue to leverage partnerships with" at bounding box center [399, 341] width 494 height 9
click at [314, 342] on li "Continue to leverage partnerships with NCWorks, colleges, and vocational school…" at bounding box center [399, 341] width 494 height 9
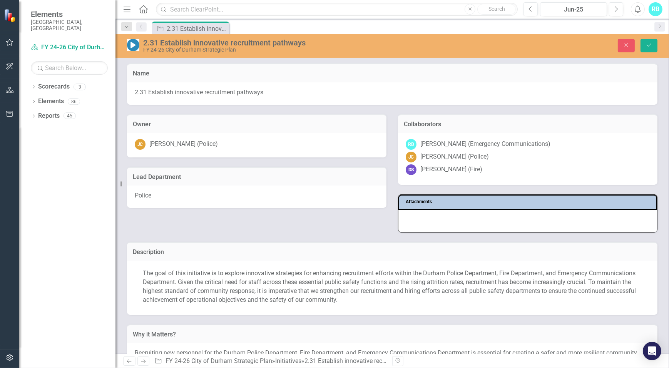
scroll to position [490, 0]
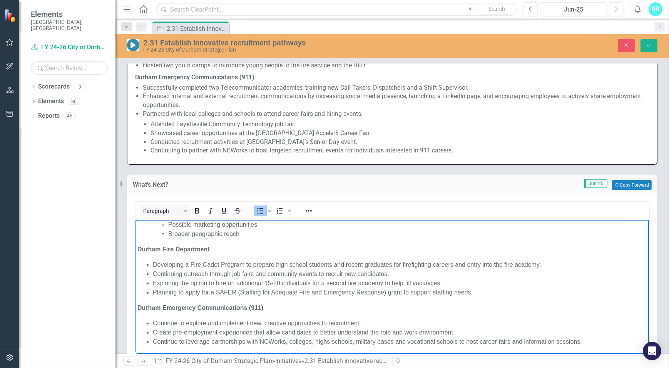
click at [187, 344] on li "Continue to leverage partnerships with NCWorks, colleges, highs schools, milita…" at bounding box center [399, 341] width 494 height 9
click at [552, 335] on li "Create pre-employment experiences that allow candidates to better understand th…" at bounding box center [399, 332] width 494 height 9
click at [595, 340] on li "Continue to leverage partnerships with NCWorks, colleges, highs schools, milita…" at bounding box center [399, 341] width 494 height 9
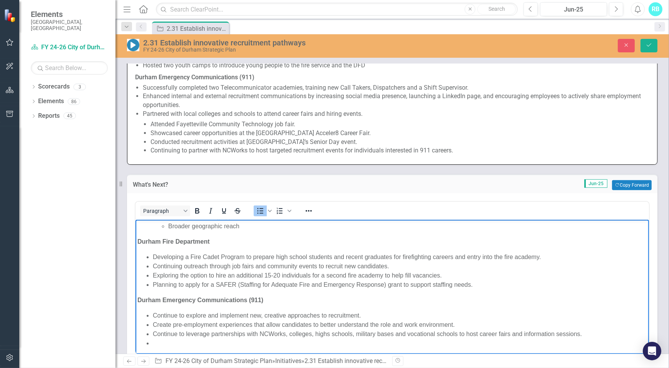
scroll to position [63, 0]
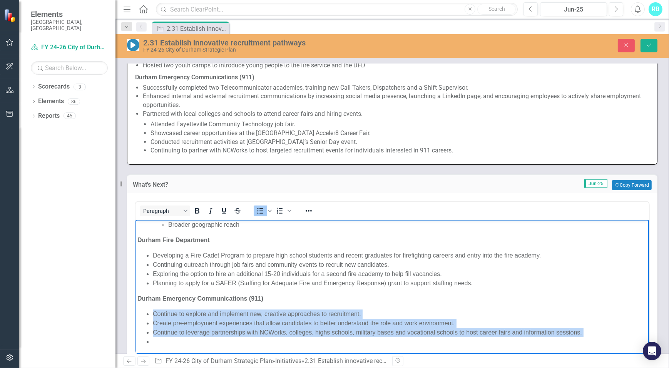
drag, startPoint x: 153, startPoint y: 313, endPoint x: 291, endPoint y: 343, distance: 141.0
click at [291, 343] on ul "Continue to explore and implement new, creative approaches to recruitment. Crea…" at bounding box center [392, 327] width 510 height 37
copy ul "Continue to explore and implement new, creative approaches to recruitment. Crea…"
click at [165, 325] on li "Create pre-employment experiences that allow candidates to better understand th…" at bounding box center [399, 323] width 494 height 9
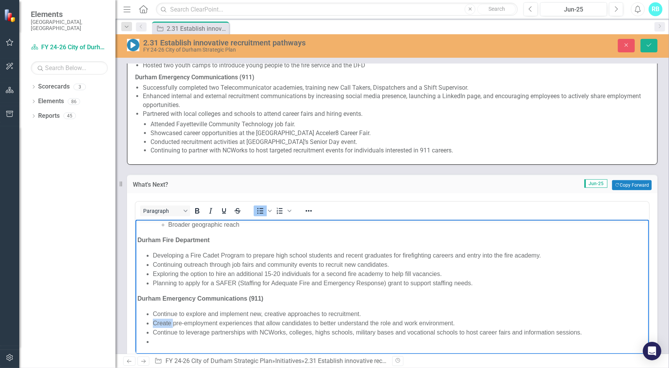
click at [165, 325] on li "Create pre-employment experiences that allow candidates to better understand th…" at bounding box center [399, 323] width 494 height 9
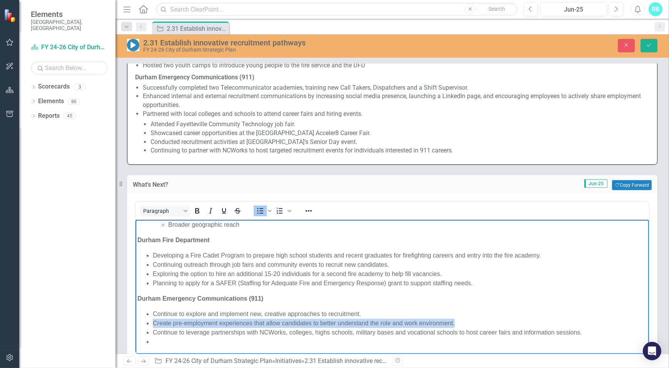
click at [165, 325] on li "Create pre-employment experiences that allow candidates to better understand th…" at bounding box center [399, 323] width 494 height 9
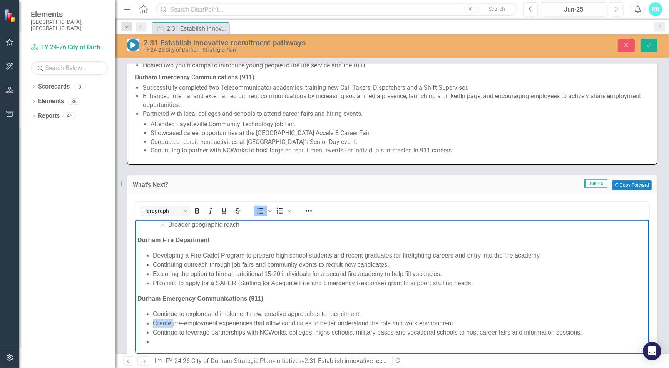
click at [165, 324] on li "Create pre-employment experiences that allow candidates to better understand th…" at bounding box center [399, 323] width 494 height 9
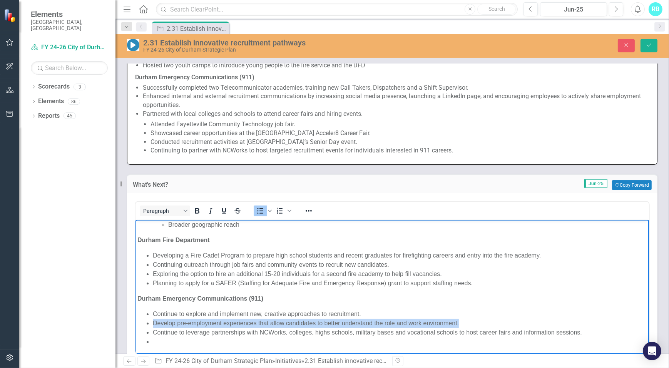
drag, startPoint x: 152, startPoint y: 322, endPoint x: 480, endPoint y: 325, distance: 327.6
click at [480, 325] on li "Develop pre-employment experiences that allow candidates to better understand t…" at bounding box center [399, 323] width 494 height 9
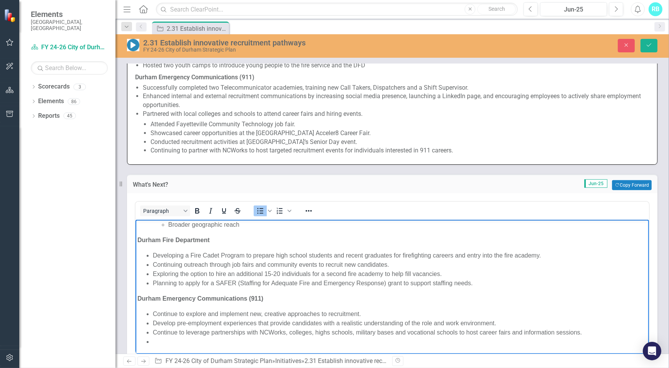
click at [166, 343] on li "Rich Text Area. Press ALT-0 for help." at bounding box center [399, 341] width 494 height 9
drag, startPoint x: 209, startPoint y: 332, endPoint x: 152, endPoint y: 333, distance: 57.4
click at [152, 333] on li "Continue to leverage partnerships with NCWorks, colleges, highs schools, milita…" at bounding box center [399, 332] width 494 height 9
click at [160, 331] on li "Stregthen partnerships with NCWorks, colleges, highs schools, military bases an…" at bounding box center [399, 332] width 494 height 9
click at [299, 333] on li "Strengthen partnerships with NCWorks, colleges, highs schools, military bases a…" at bounding box center [399, 332] width 494 height 9
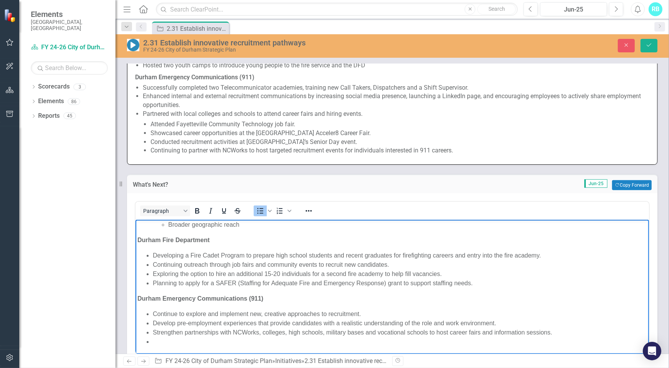
click at [546, 333] on li "Strengthen partnerships with NCWorks, colleges, high schools, military bases an…" at bounding box center [399, 332] width 494 height 9
click at [552, 332] on li "Strengthen partnerships with NCWorks, colleges, high schools, military bases an…" at bounding box center [399, 332] width 494 height 9
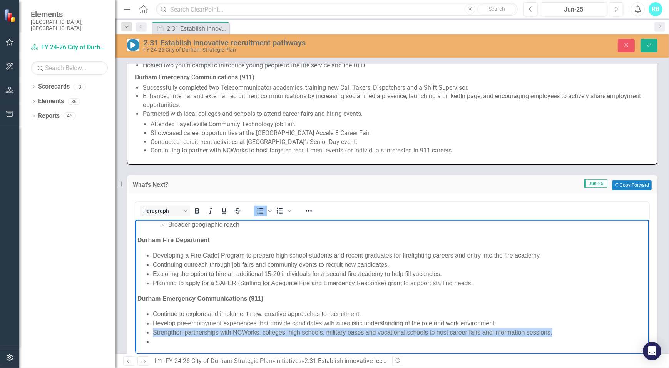
drag, startPoint x: 557, startPoint y: 332, endPoint x: 149, endPoint y: 332, distance: 407.6
click at [149, 332] on ul "Continue to explore and implement new, creative approaches to recruitment. Deve…" at bounding box center [392, 327] width 510 height 37
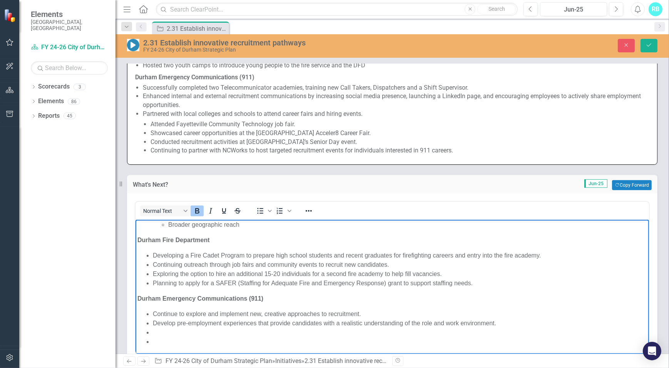
click at [170, 329] on li "Rich Text Area. Press ALT-0 for help." at bounding box center [399, 332] width 494 height 9
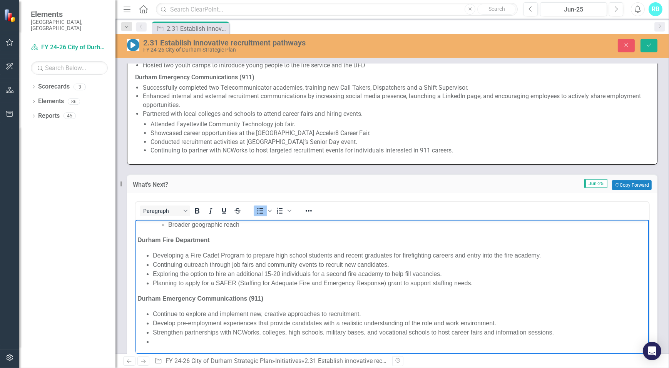
click at [189, 343] on li "Rich Text Area. Press ALT-0 for help." at bounding box center [399, 341] width 494 height 9
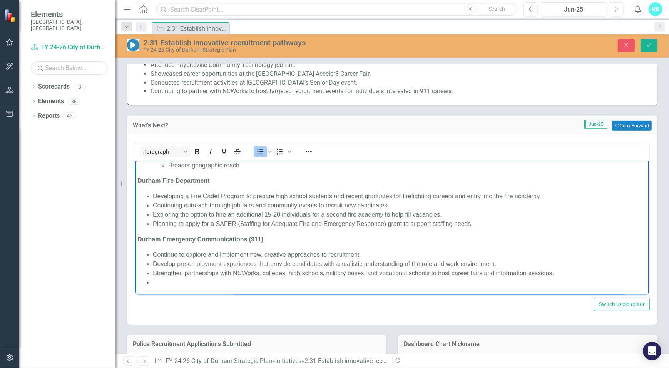
scroll to position [560, 0]
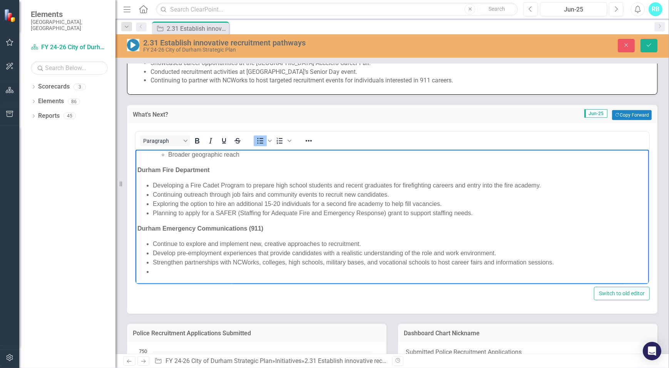
click at [176, 275] on li "Rich Text Area. Press ALT-0 for help." at bounding box center [399, 271] width 494 height 9
click at [379, 270] on li "Look to implement a referral bonus for newly released and retained employees." at bounding box center [399, 271] width 494 height 9
drag, startPoint x: 378, startPoint y: 274, endPoint x: 244, endPoint y: 427, distance: 203.5
click at [135, 278] on html "Durham Police Department Continue working towards partnership with NC Central U…" at bounding box center [392, 186] width 514 height 198
copy li "Look to implement a referral bonus for newly released and retained employees."
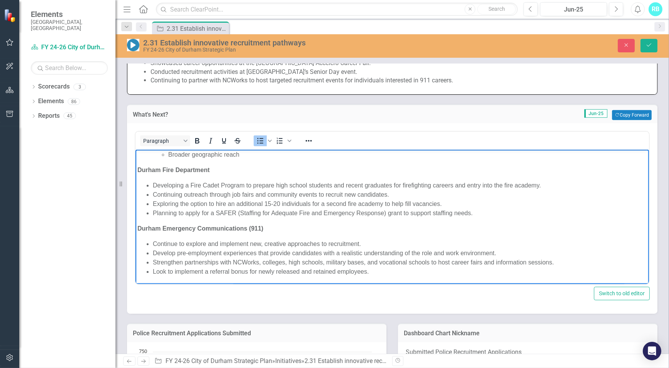
drag, startPoint x: 333, startPoint y: 275, endPoint x: 346, endPoint y: 272, distance: 12.7
click at [333, 275] on li "Look to implement a referral bonus for newly released and retained employees." at bounding box center [399, 271] width 494 height 9
drag, startPoint x: 383, startPoint y: 271, endPoint x: 152, endPoint y: 275, distance: 230.6
click at [152, 275] on li "Look to implement a referral bonus for newly released and retained employees." at bounding box center [399, 271] width 494 height 9
click at [167, 274] on li "Rich Text Area. Press ALT-0 for help." at bounding box center [399, 271] width 494 height 9
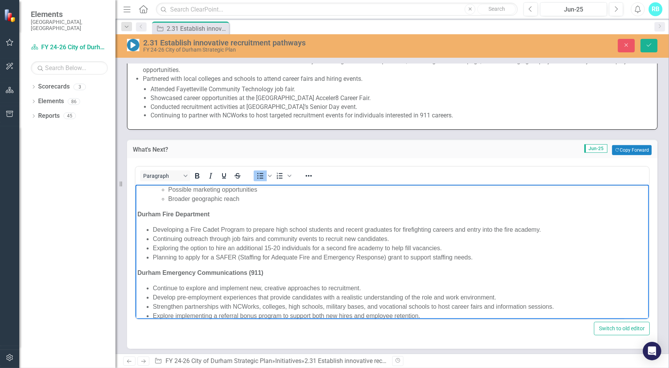
scroll to position [63, 0]
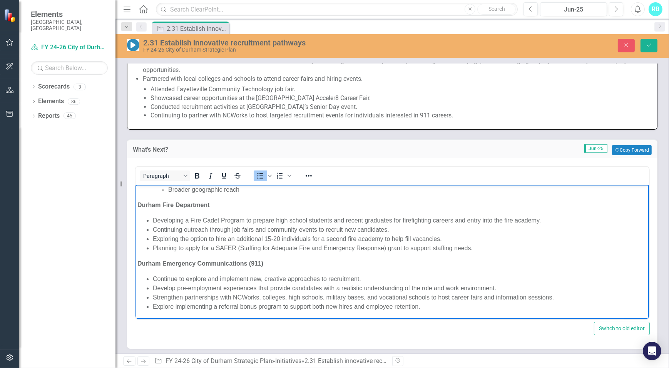
click at [174, 306] on li "Explore implementing a referral bonus program to support both new hires and emp…" at bounding box center [399, 306] width 494 height 9
click at [199, 307] on li "Explore options on implementing a referral bonus program to support both new hi…" at bounding box center [399, 306] width 494 height 9
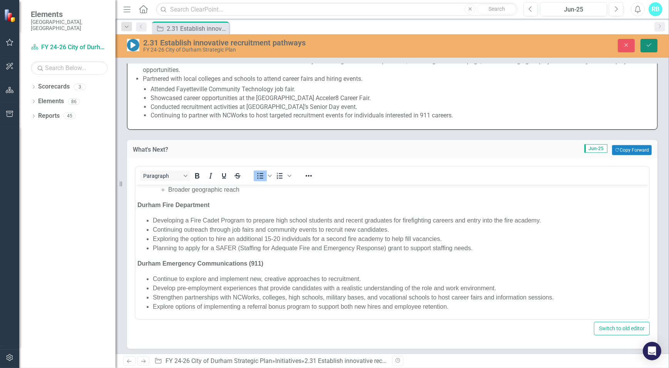
click at [652, 49] on button "Save" at bounding box center [649, 45] width 17 height 13
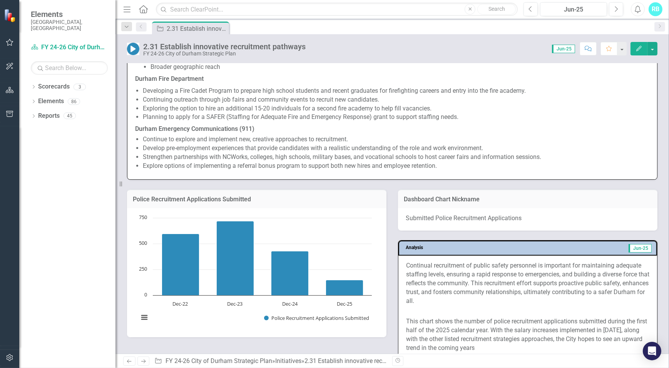
scroll to position [665, 0]
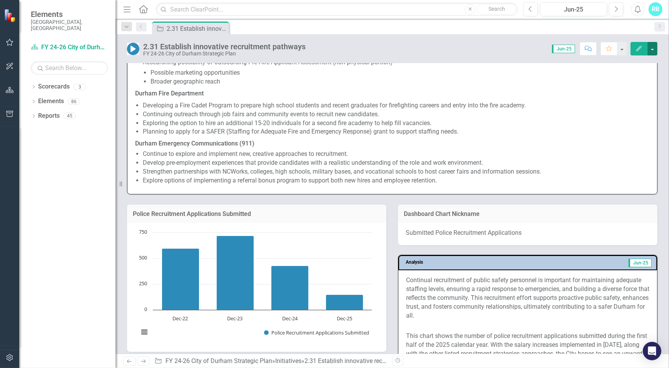
click at [653, 48] on button "button" at bounding box center [652, 48] width 10 height 13
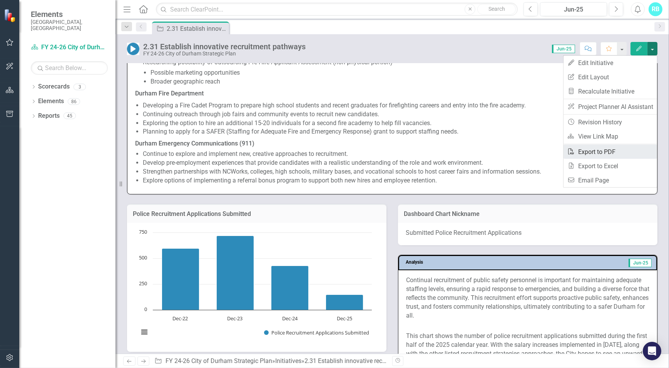
click at [622, 153] on link "PDF Export to PDF" at bounding box center [611, 152] width 94 height 14
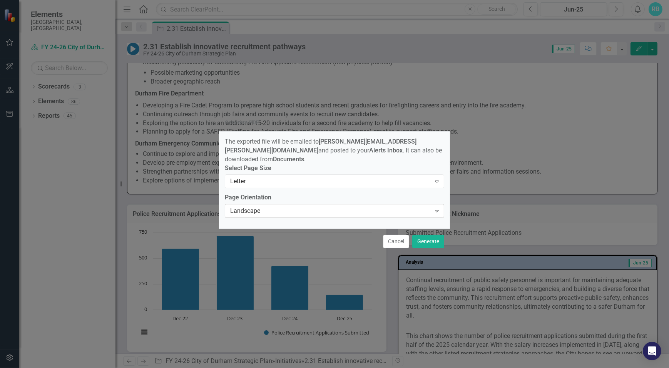
click at [432, 211] on div "Expand" at bounding box center [437, 211] width 14 height 12
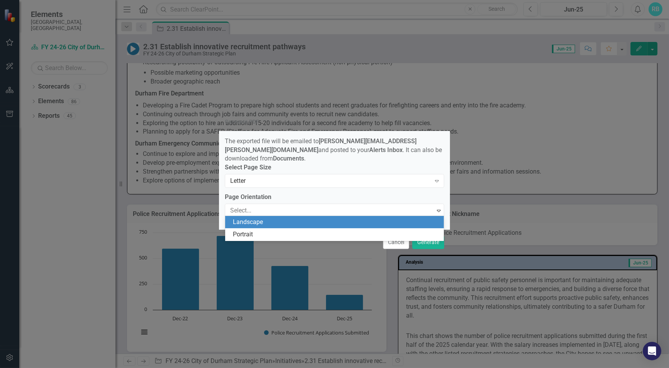
click at [315, 220] on div "Landscape" at bounding box center [336, 222] width 206 height 9
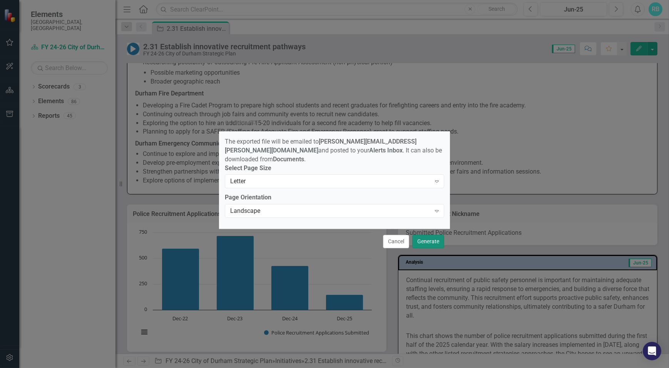
click at [433, 243] on button "Generate" at bounding box center [428, 241] width 32 height 13
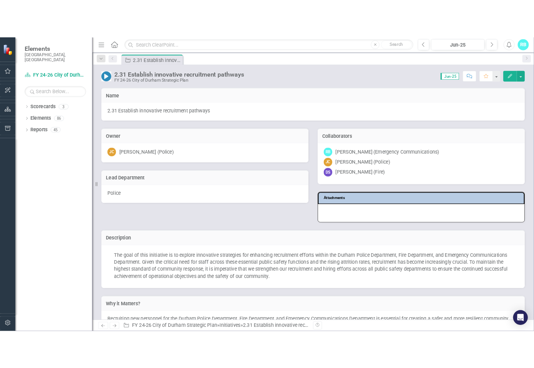
scroll to position [0, 0]
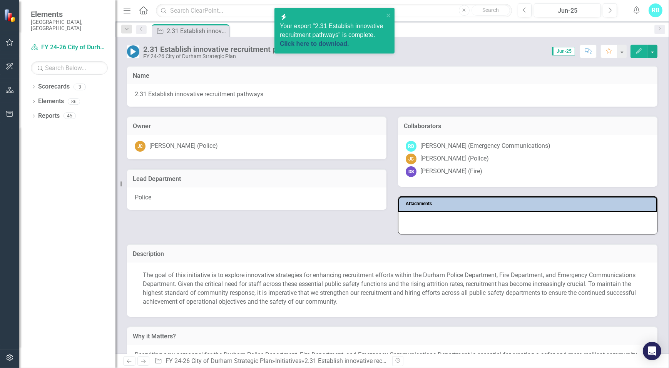
click at [328, 43] on link "Click here to download." at bounding box center [314, 43] width 69 height 7
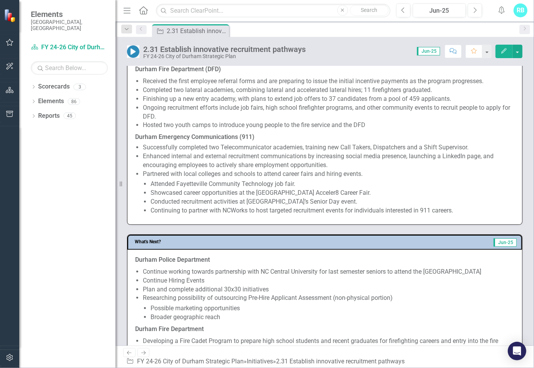
scroll to position [420, 0]
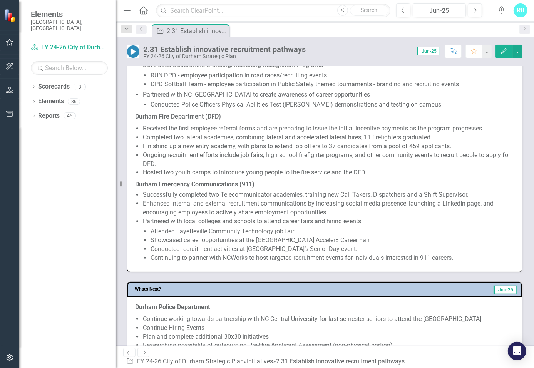
click at [239, 227] on li "Attended Fayetteville Community Technology job fair." at bounding box center [333, 231] width 364 height 9
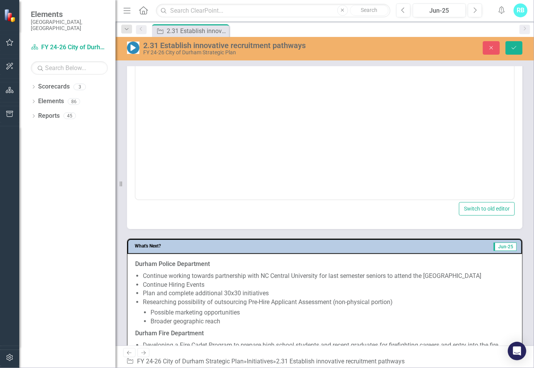
click at [240, 229] on div "What's Next? Jun-25 Durham Police Department Continue working towards partnersh…" at bounding box center [324, 340] width 407 height 223
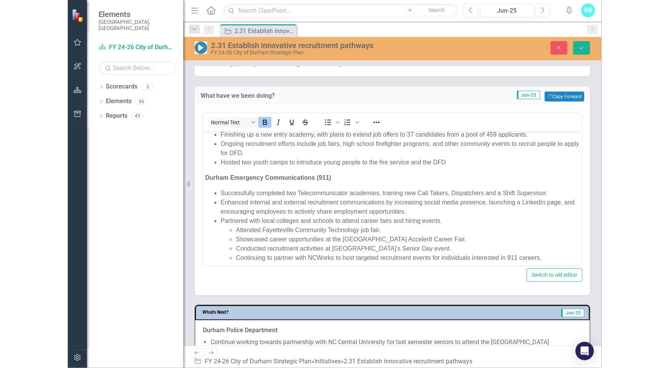
scroll to position [119, 0]
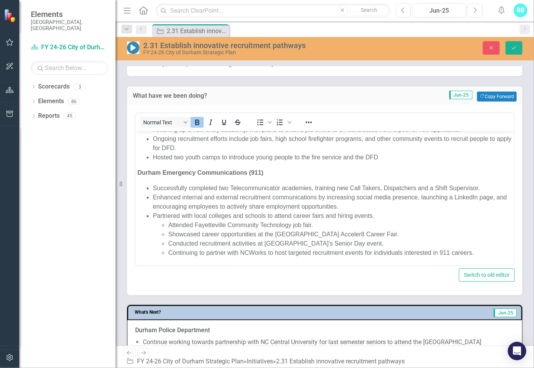
click at [261, 224] on li "Attended Fayetteville Community Technology job fair." at bounding box center [340, 224] width 344 height 9
click at [514, 49] on button "Save" at bounding box center [513, 47] width 17 height 13
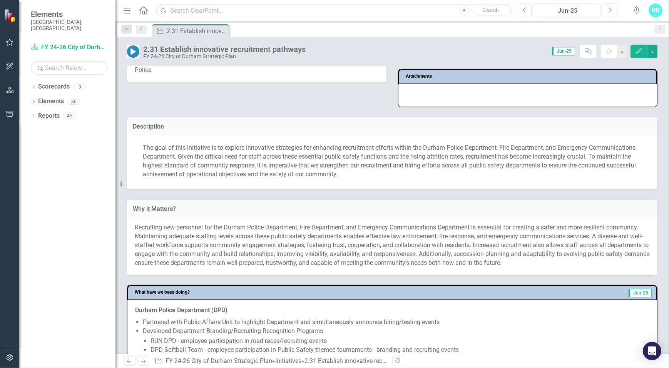
scroll to position [0, 0]
